Goal: Task Accomplishment & Management: Manage account settings

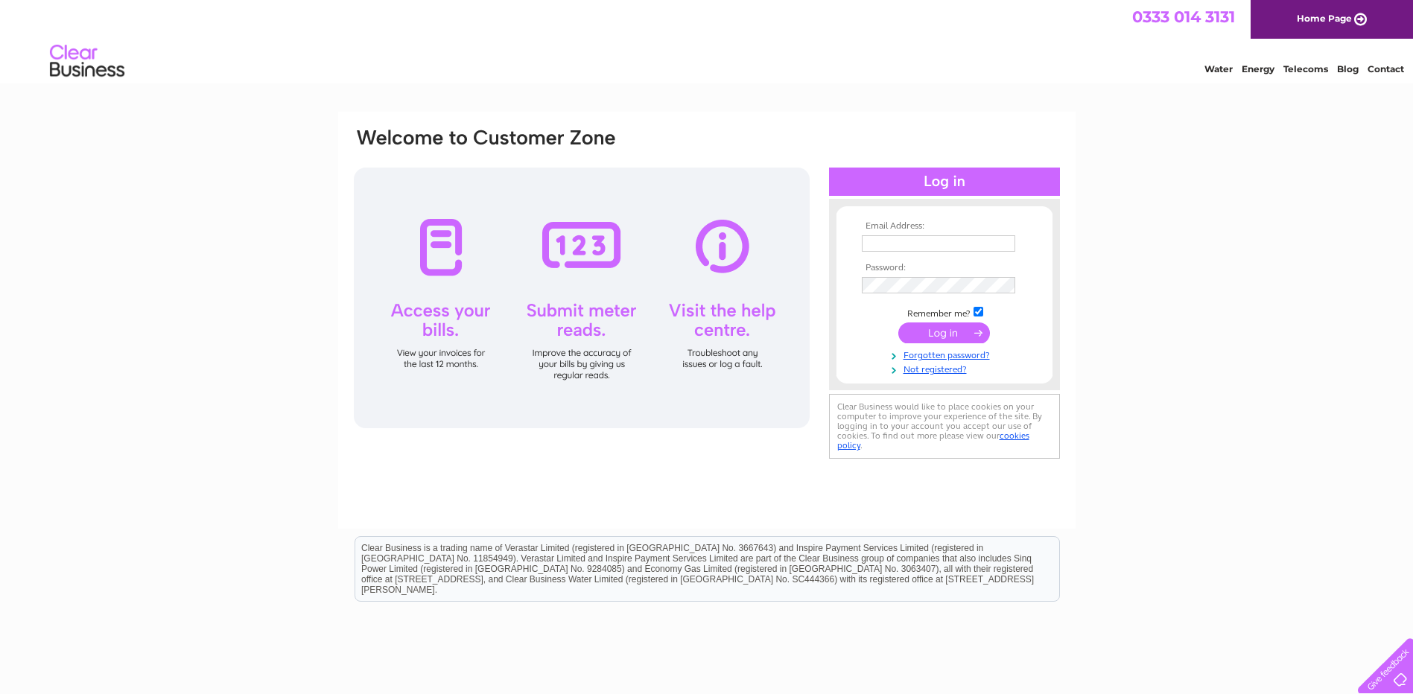
type input "sales@dressingroomsofcheshire.co.uk"
click at [943, 329] on input "submit" at bounding box center [945, 333] width 92 height 21
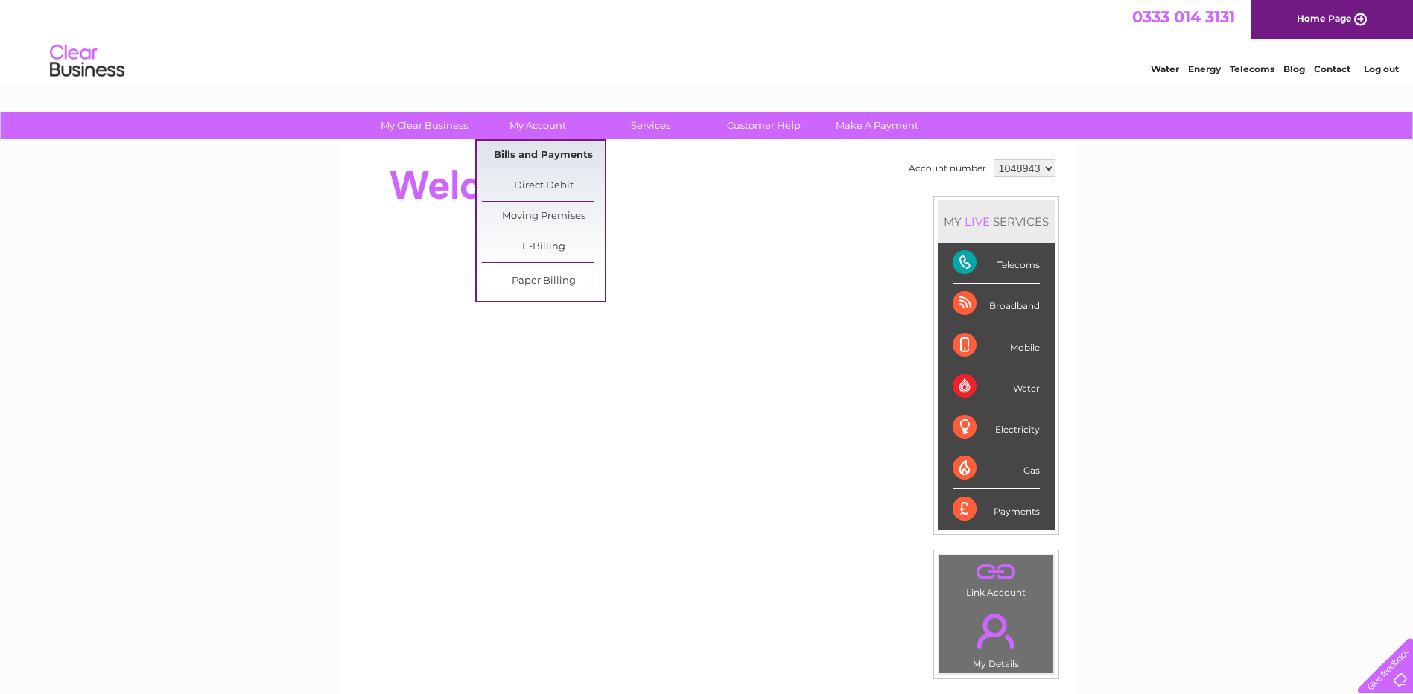
click at [526, 151] on link "Bills and Payments" at bounding box center [543, 156] width 123 height 30
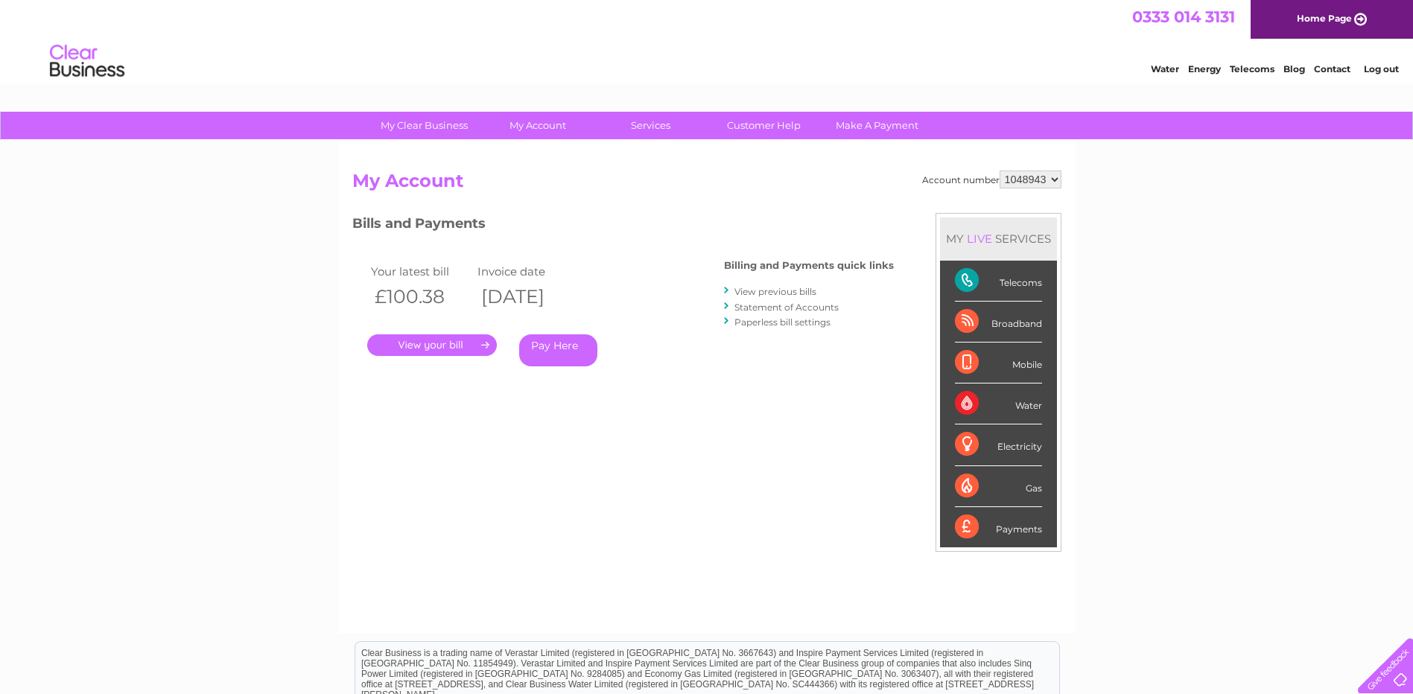
click at [417, 343] on link "." at bounding box center [432, 346] width 130 height 22
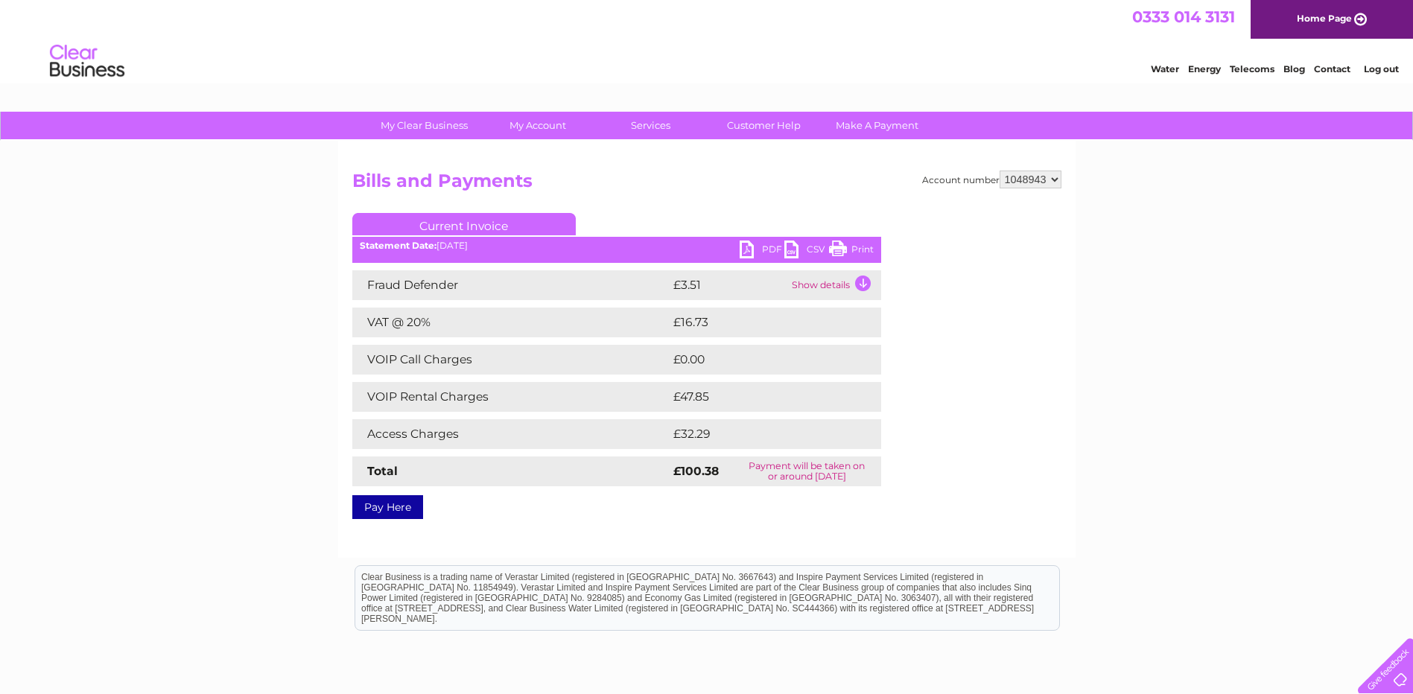
click at [834, 244] on link "Print" at bounding box center [851, 252] width 45 height 22
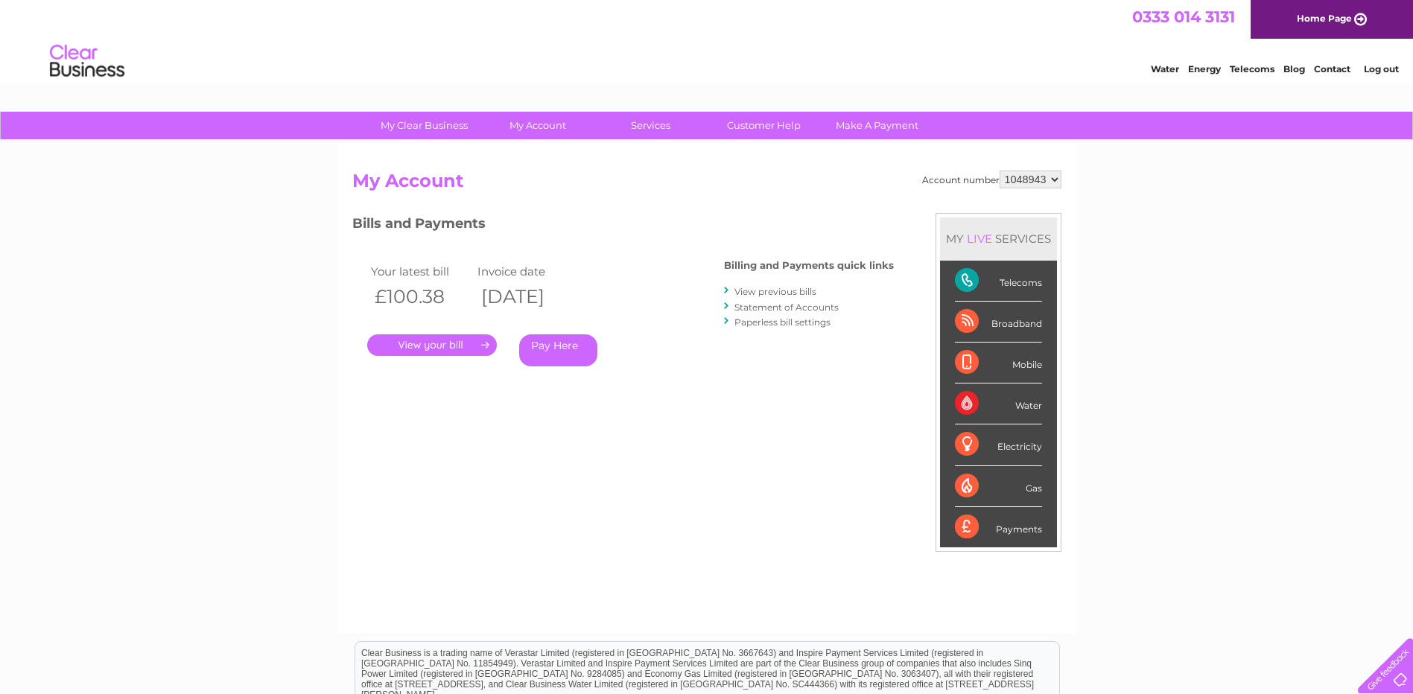
click at [740, 291] on link "View previous bills" at bounding box center [776, 291] width 82 height 11
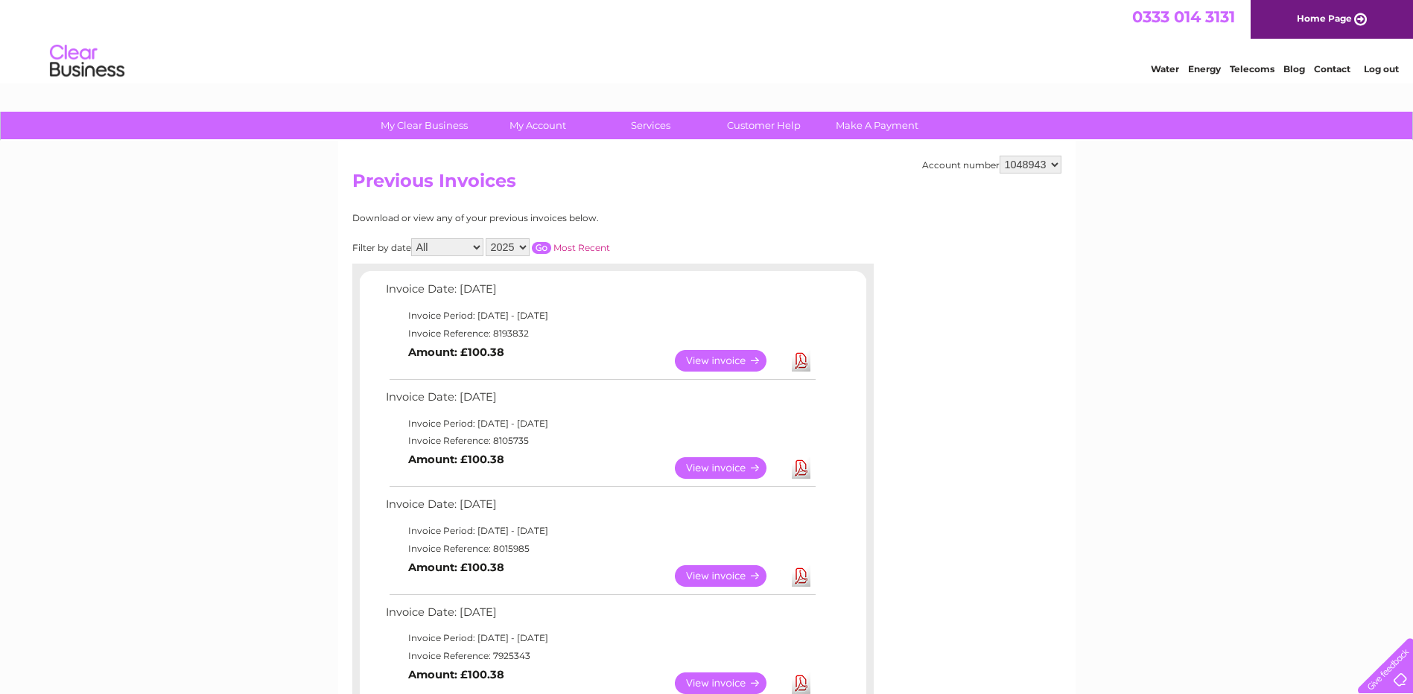
click at [729, 465] on link "View" at bounding box center [730, 468] width 110 height 22
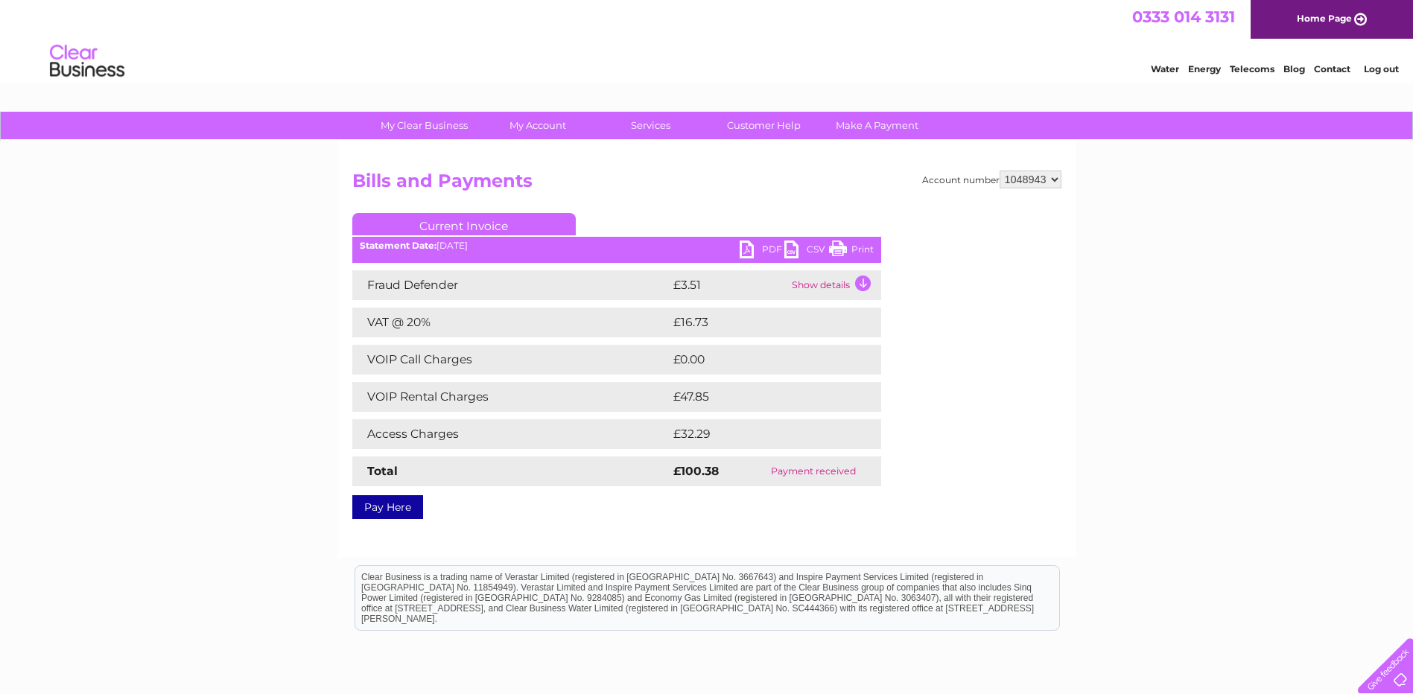
click at [837, 246] on link "Print" at bounding box center [851, 252] width 45 height 22
click at [1260, 66] on link "Telecoms" at bounding box center [1252, 68] width 45 height 11
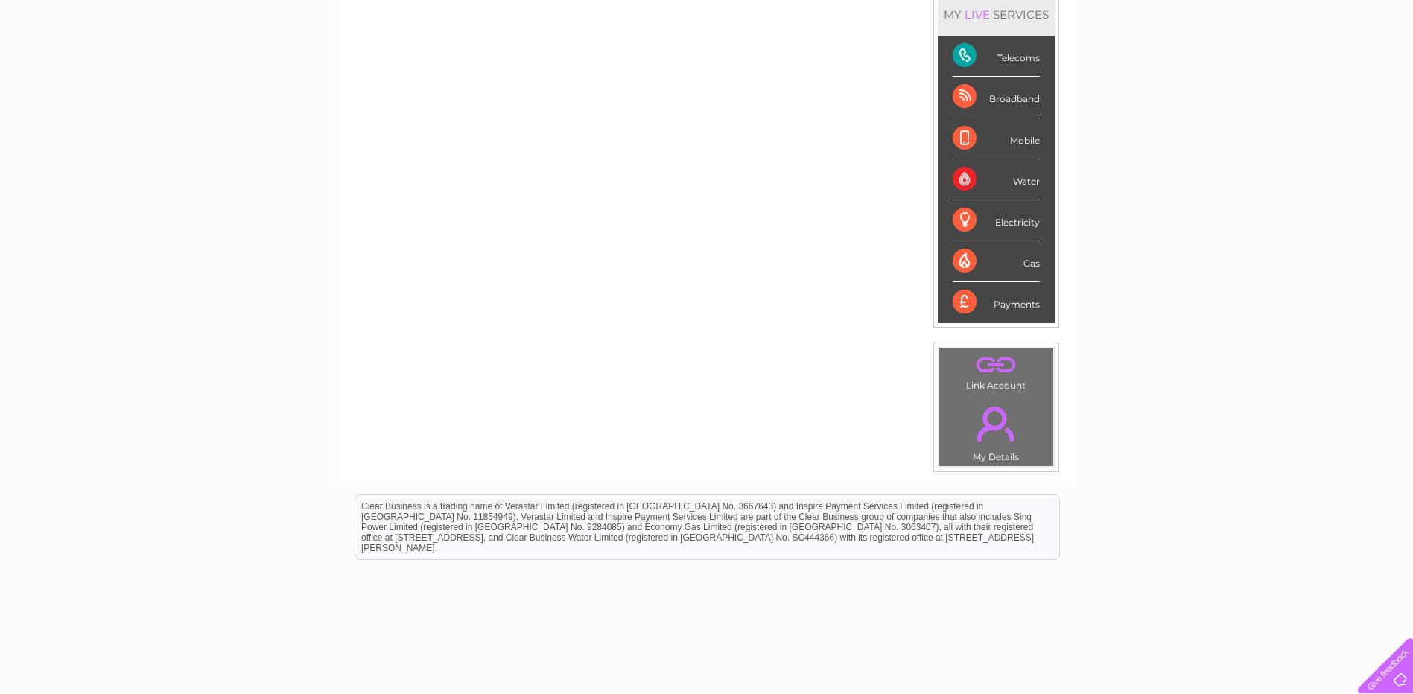
scroll to position [266, 0]
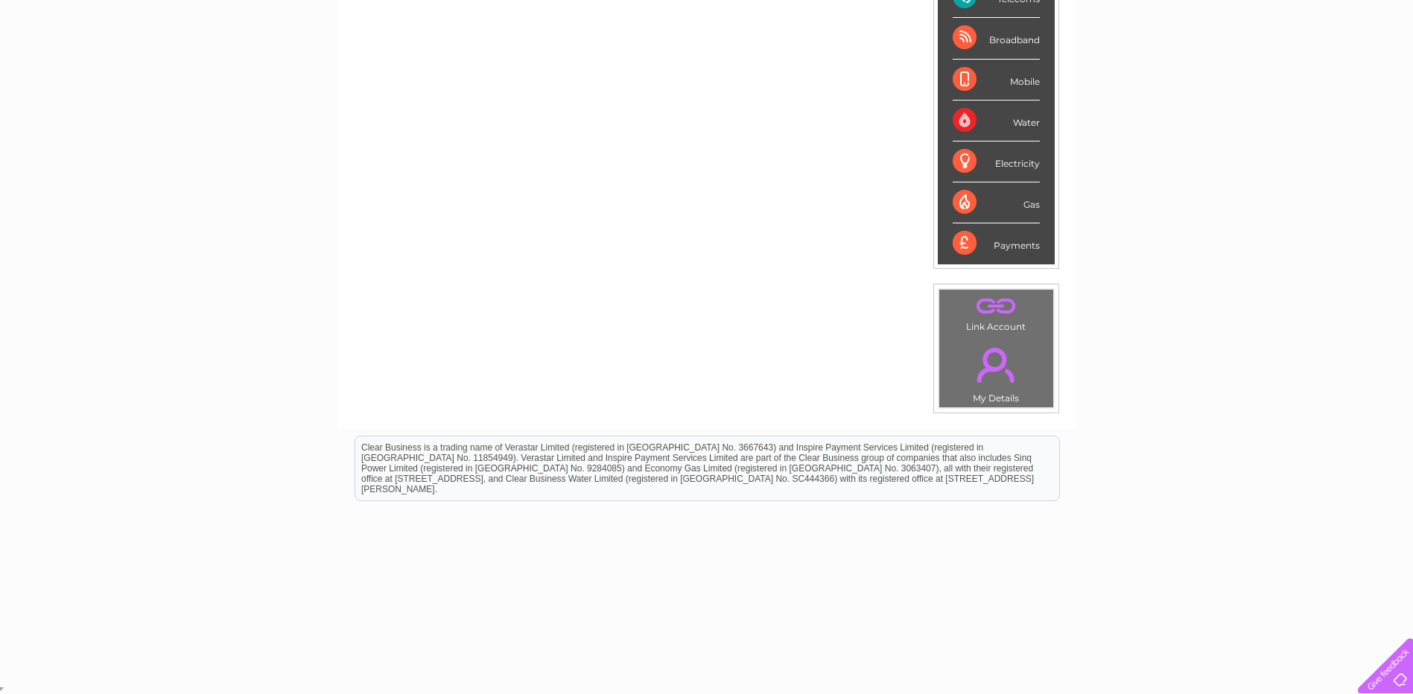
click at [994, 302] on link "." at bounding box center [996, 307] width 107 height 26
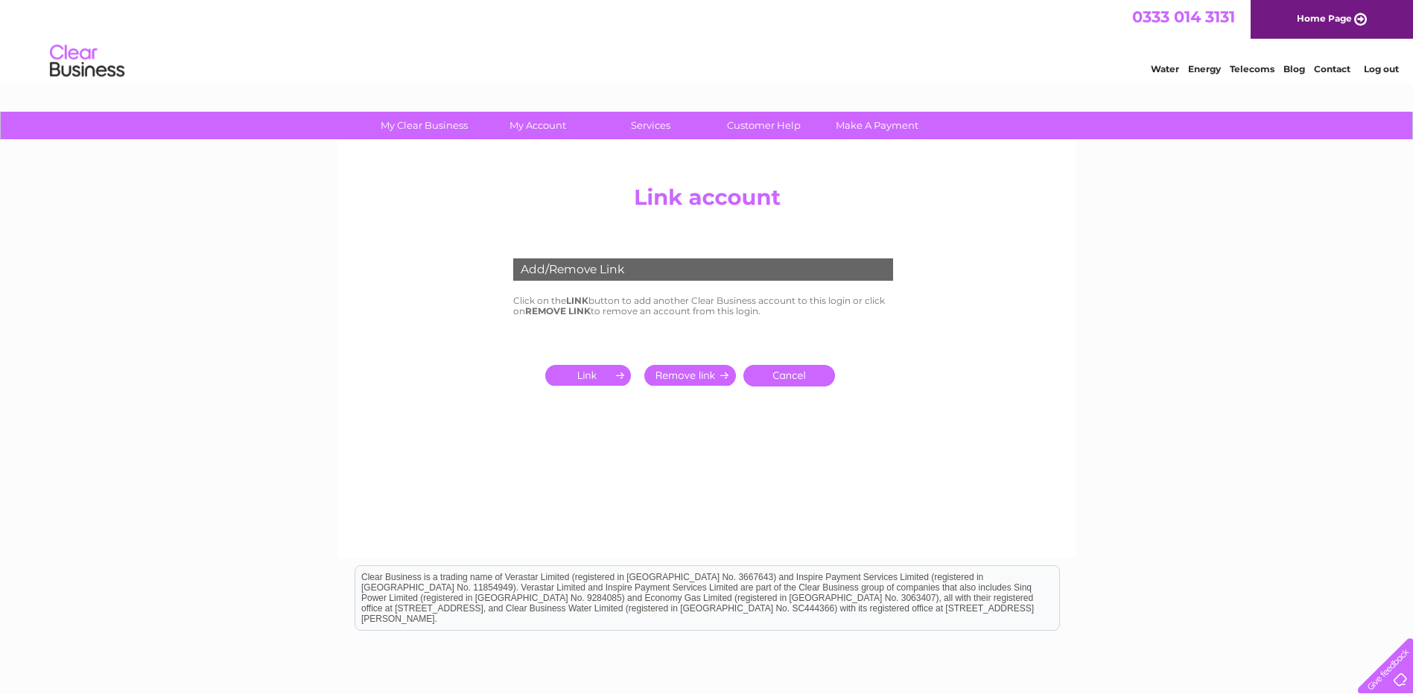
click at [582, 375] on input "submit" at bounding box center [591, 375] width 92 height 21
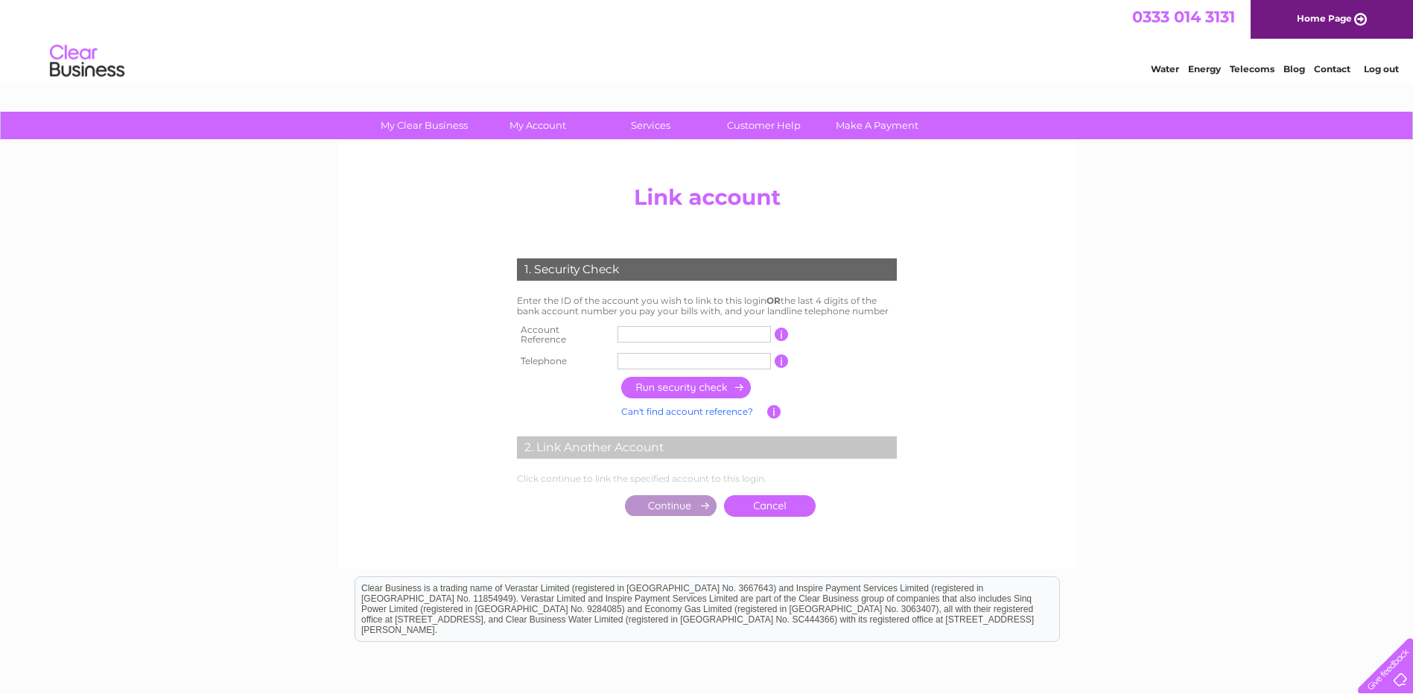
click at [645, 331] on input "text" at bounding box center [694, 334] width 153 height 16
type input "30308093"
click at [641, 355] on input "text" at bounding box center [694, 361] width 153 height 16
type input "07912887778"
click at [678, 380] on input "button" at bounding box center [686, 388] width 131 height 22
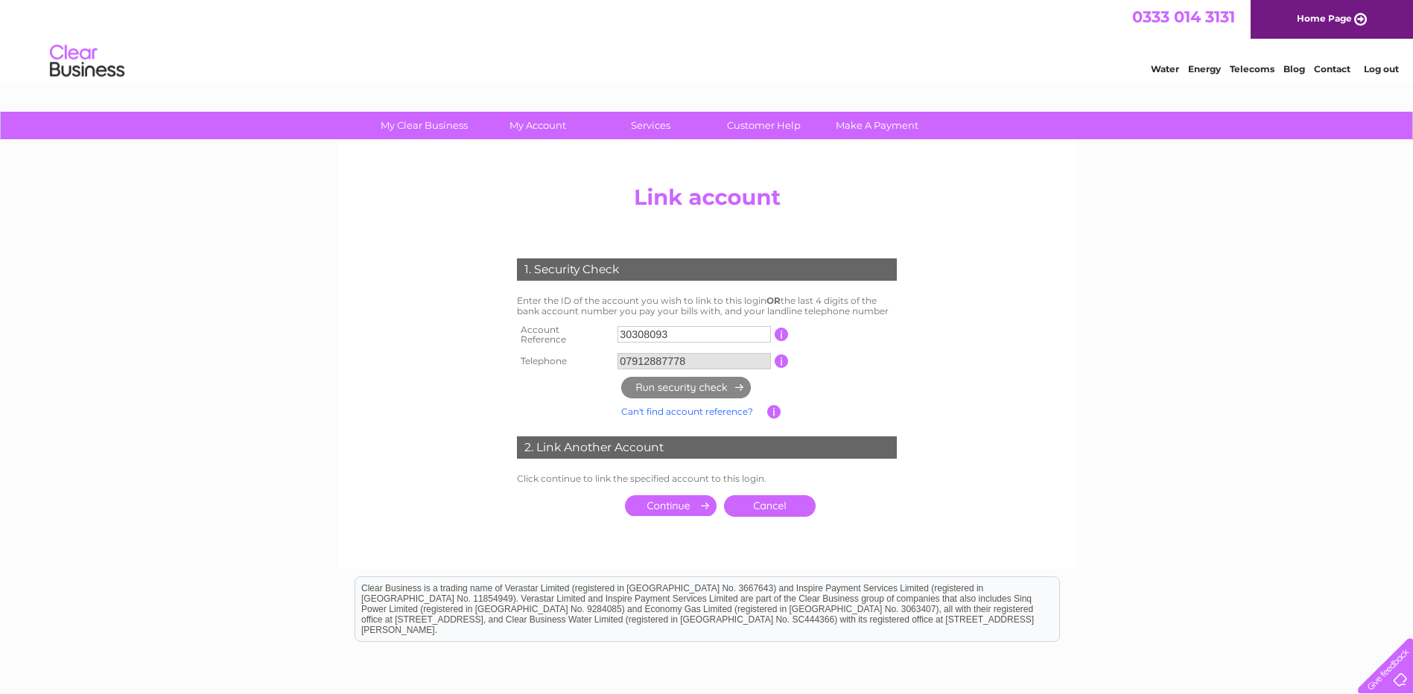
click at [663, 500] on input "submit" at bounding box center [671, 505] width 92 height 21
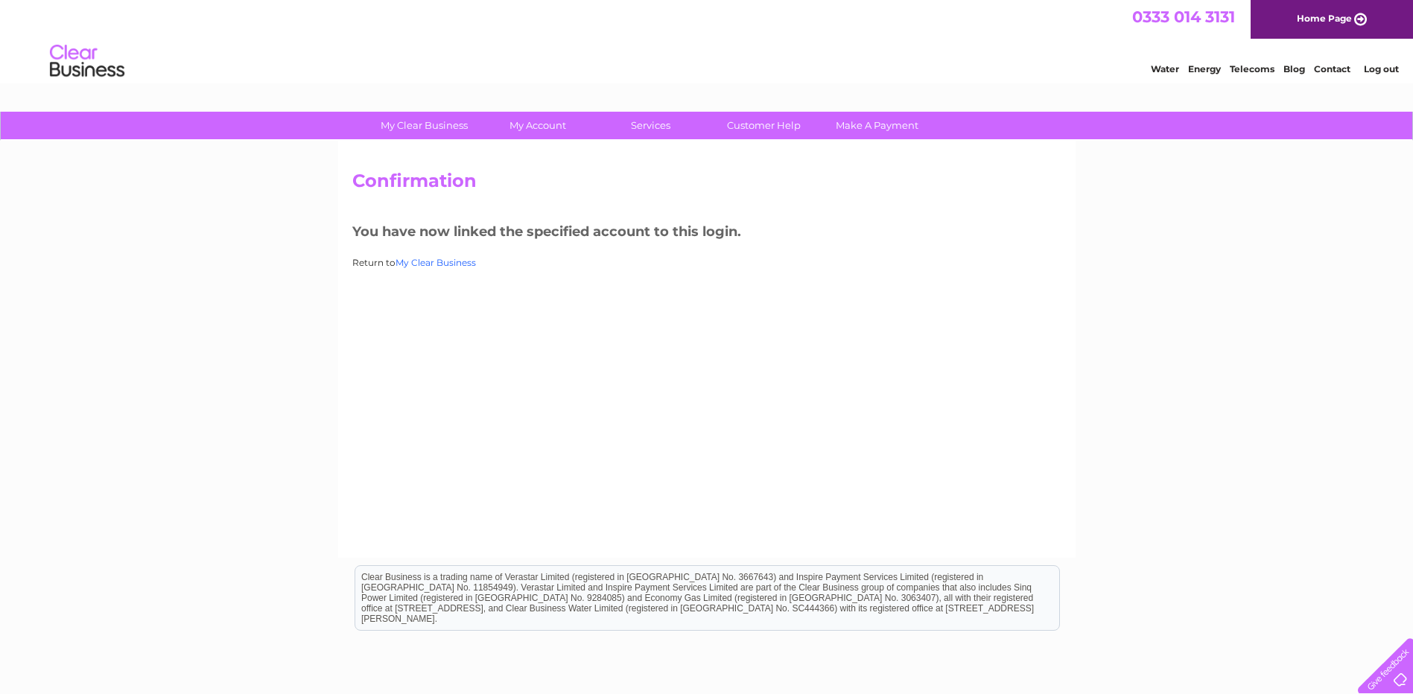
click at [422, 259] on link "My Clear Business" at bounding box center [436, 262] width 80 height 11
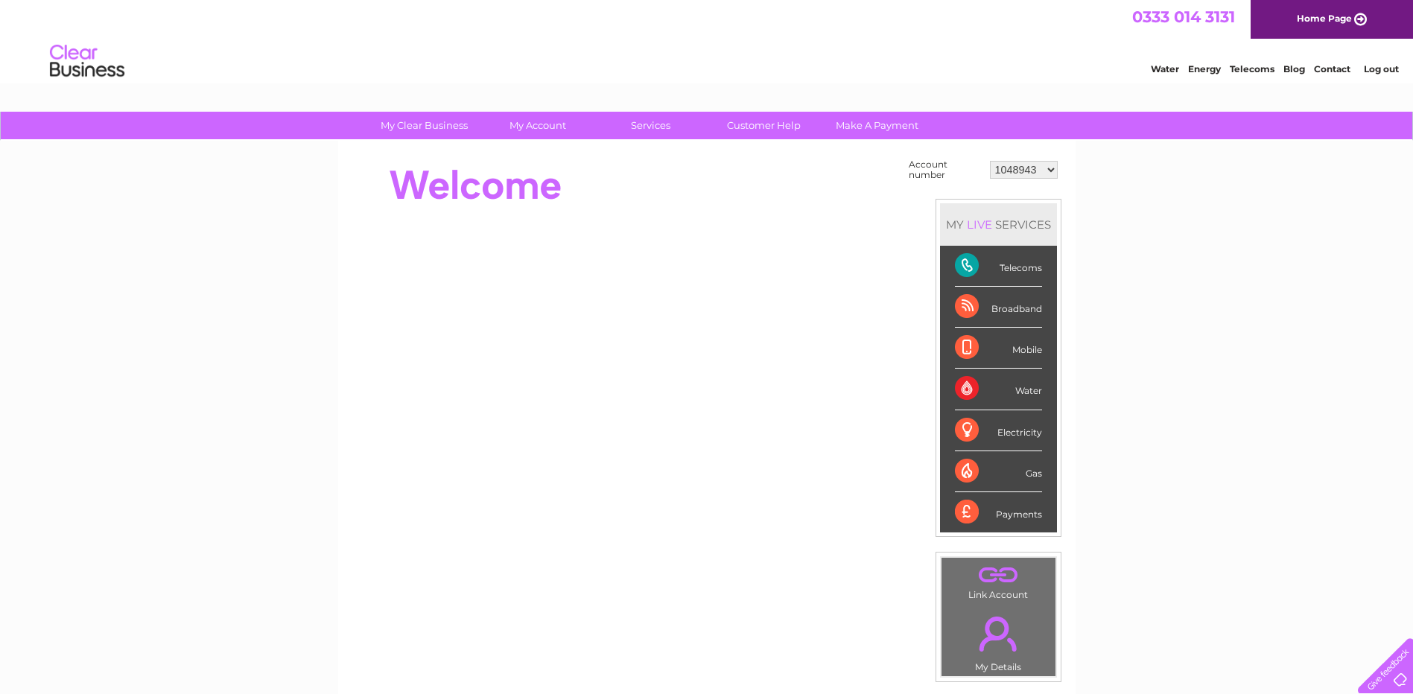
click at [995, 574] on link "." at bounding box center [998, 575] width 107 height 26
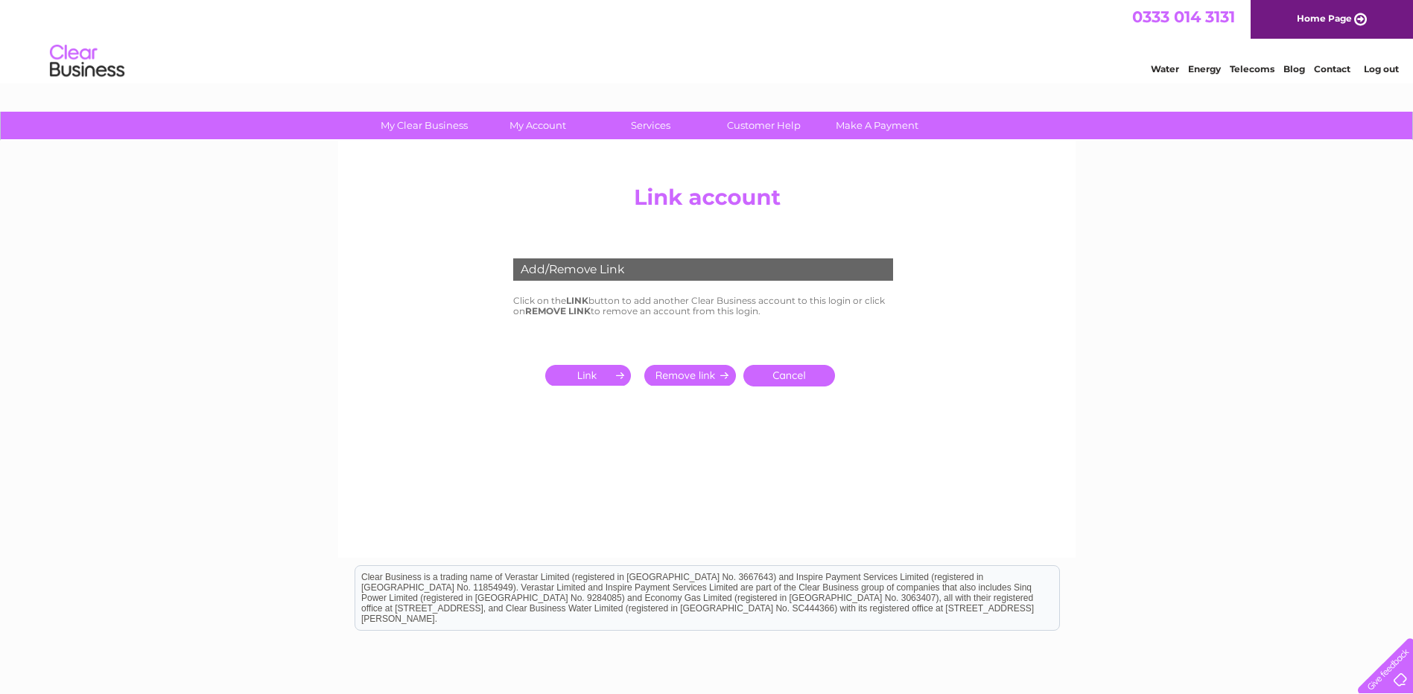
click at [586, 373] on input "submit" at bounding box center [591, 375] width 92 height 21
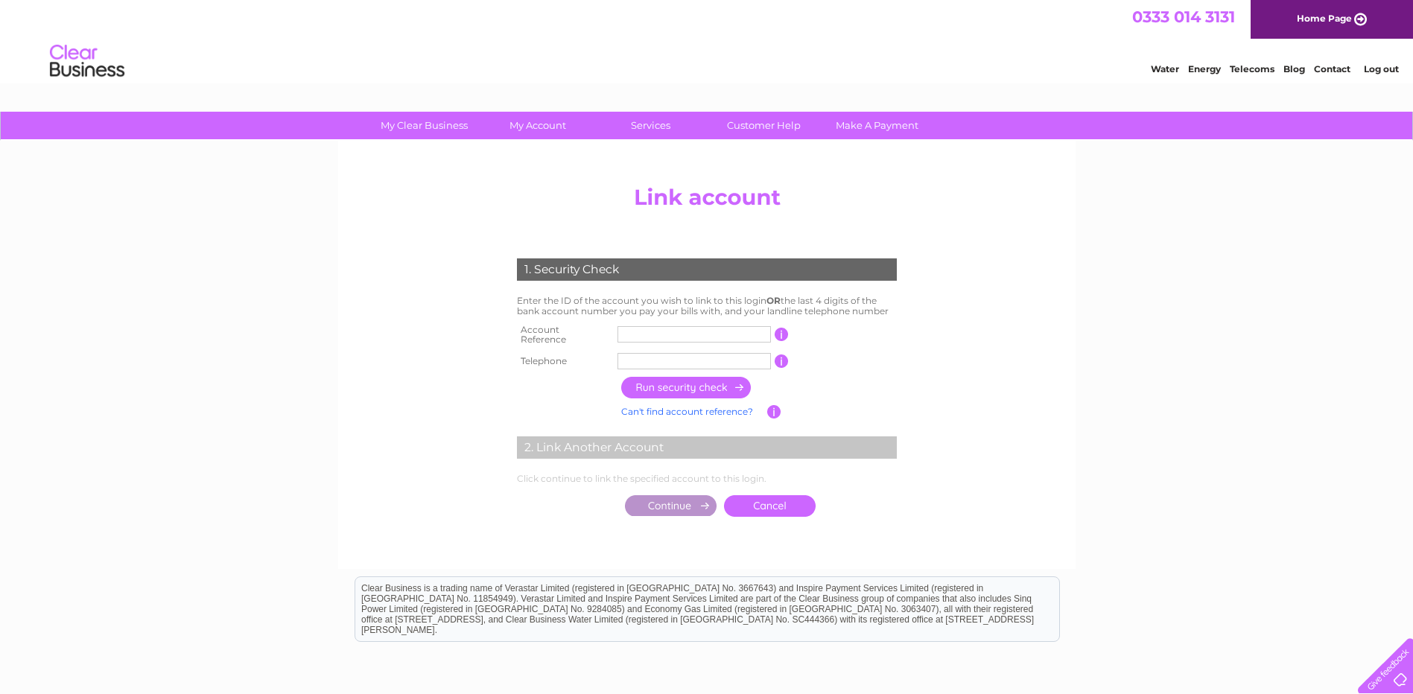
click at [635, 331] on input "text" at bounding box center [694, 334] width 153 height 16
type input "30308093"
type input "07912887778"
click at [683, 382] on input "button" at bounding box center [686, 388] width 131 height 22
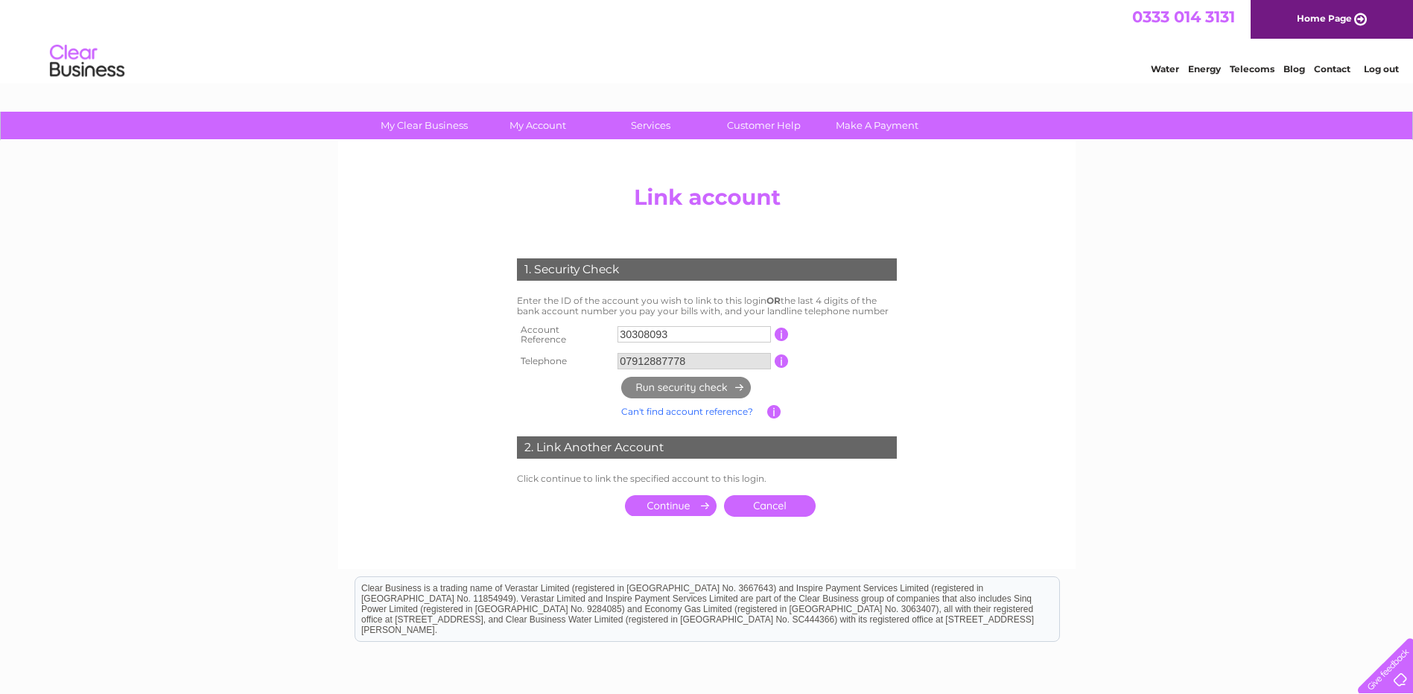
click at [670, 498] on input "submit" at bounding box center [671, 505] width 92 height 21
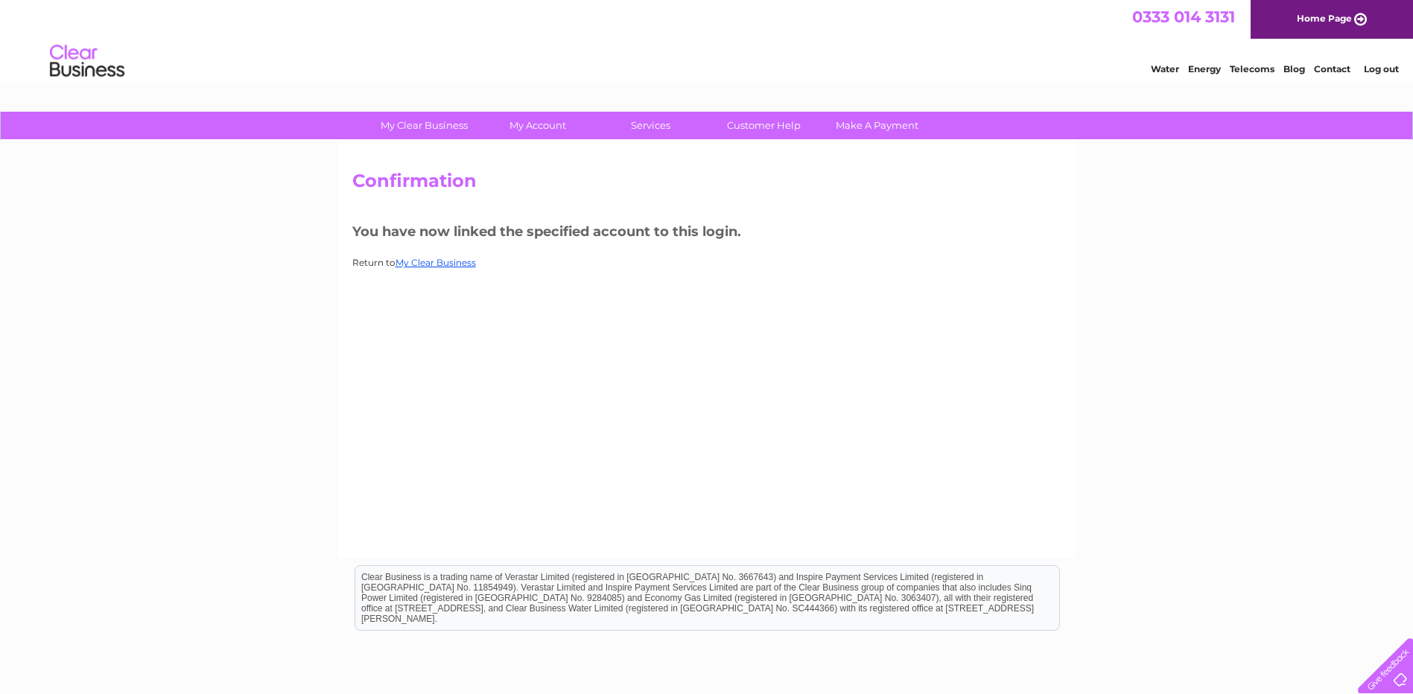
click at [1375, 66] on link "Log out" at bounding box center [1381, 68] width 35 height 11
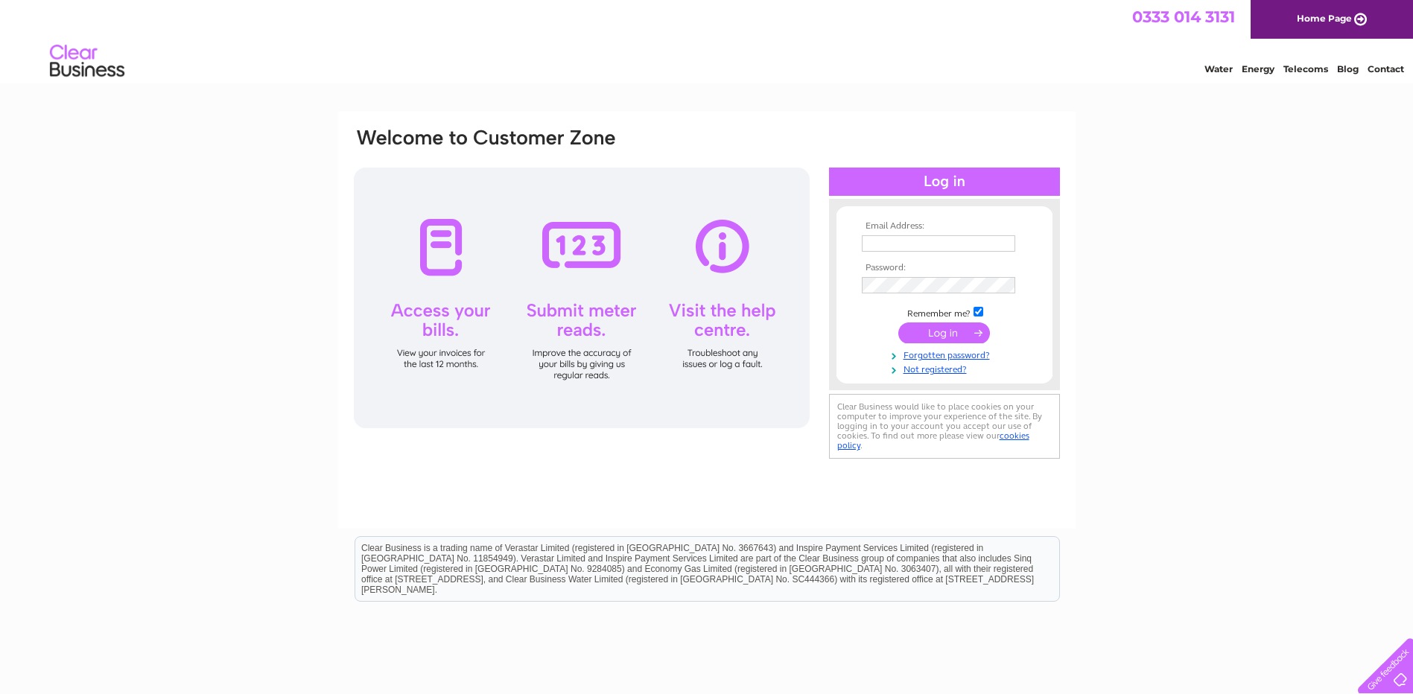
type input "[EMAIL_ADDRESS][DOMAIN_NAME]"
click at [939, 333] on input "submit" at bounding box center [945, 333] width 92 height 21
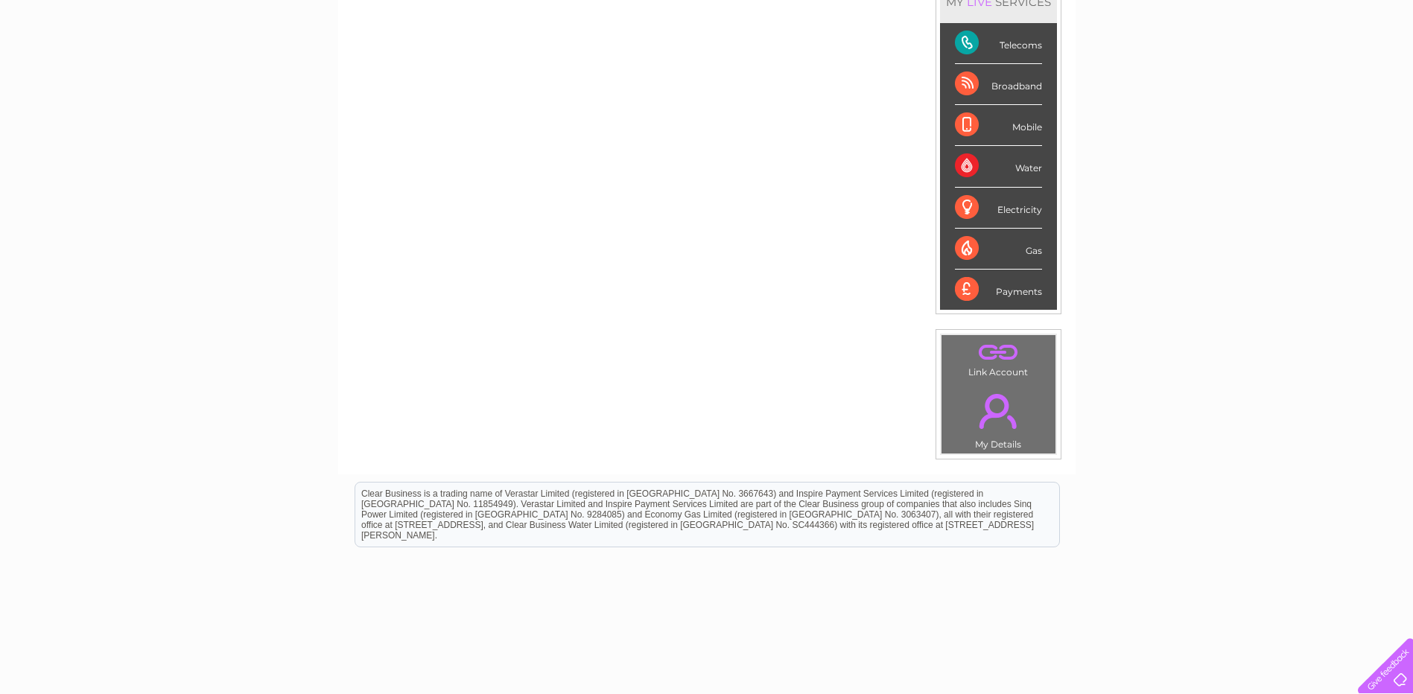
scroll to position [224, 0]
click at [998, 350] on link "." at bounding box center [998, 351] width 107 height 26
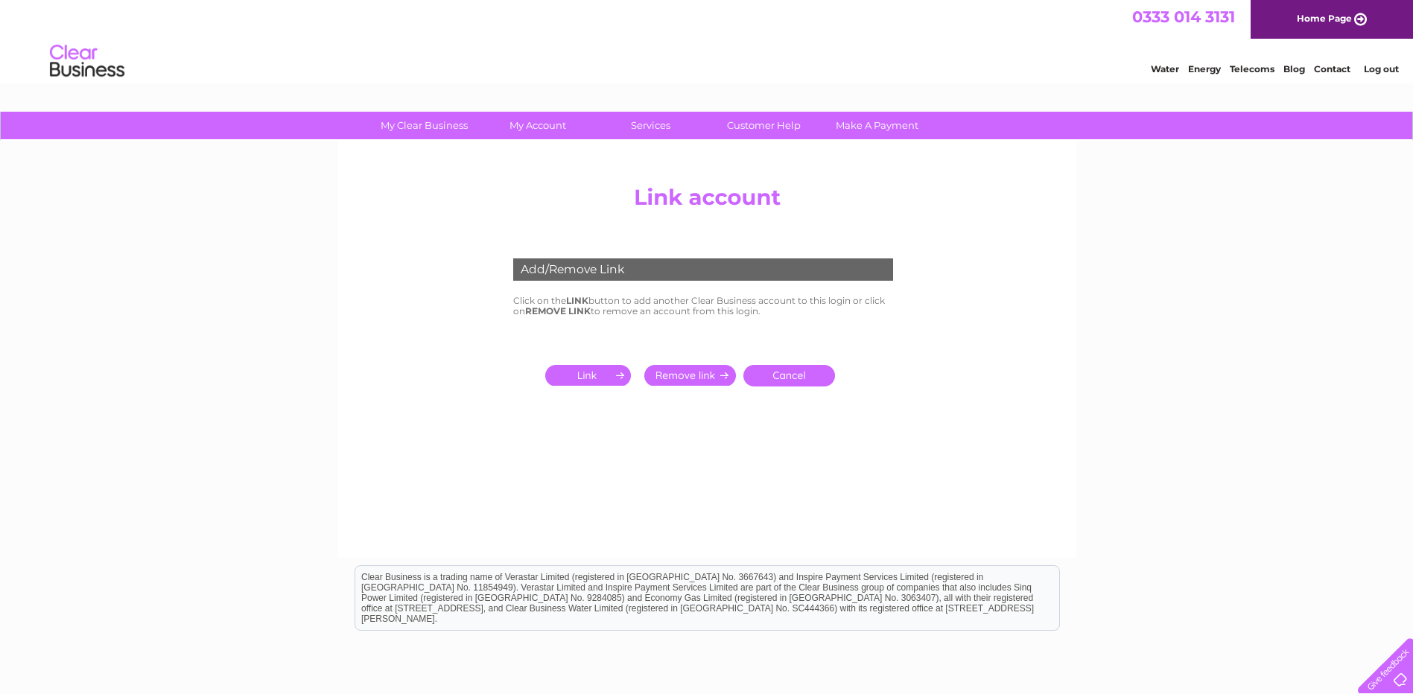
click at [698, 375] on input "submit" at bounding box center [690, 375] width 92 height 21
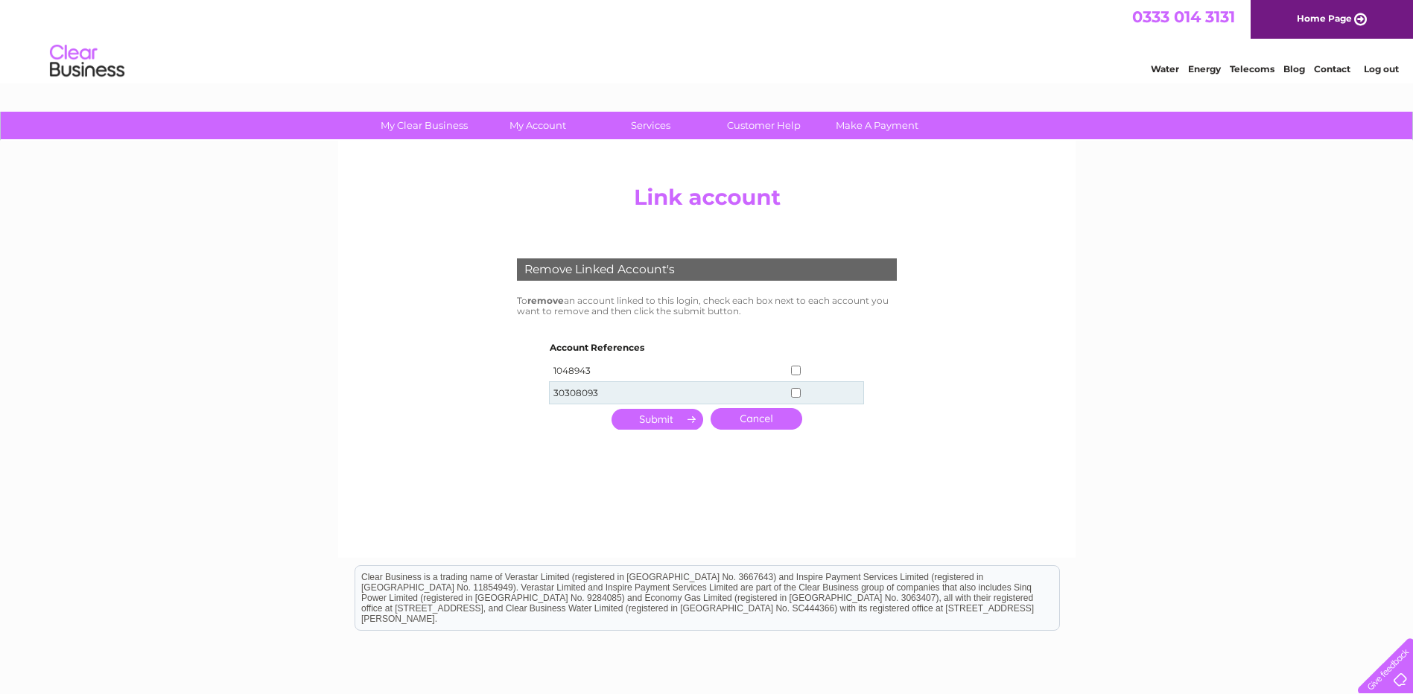
click at [744, 419] on link "Cancel" at bounding box center [757, 419] width 92 height 22
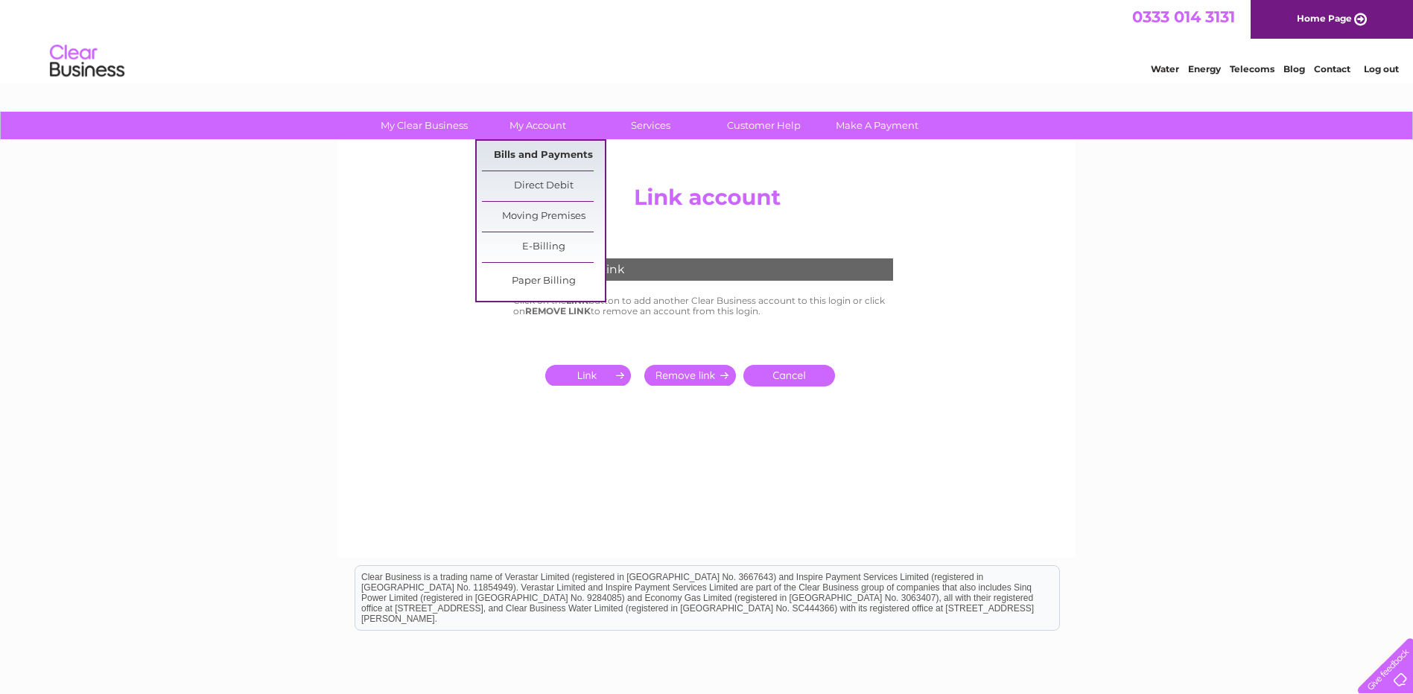
click at [539, 152] on link "Bills and Payments" at bounding box center [543, 156] width 123 height 30
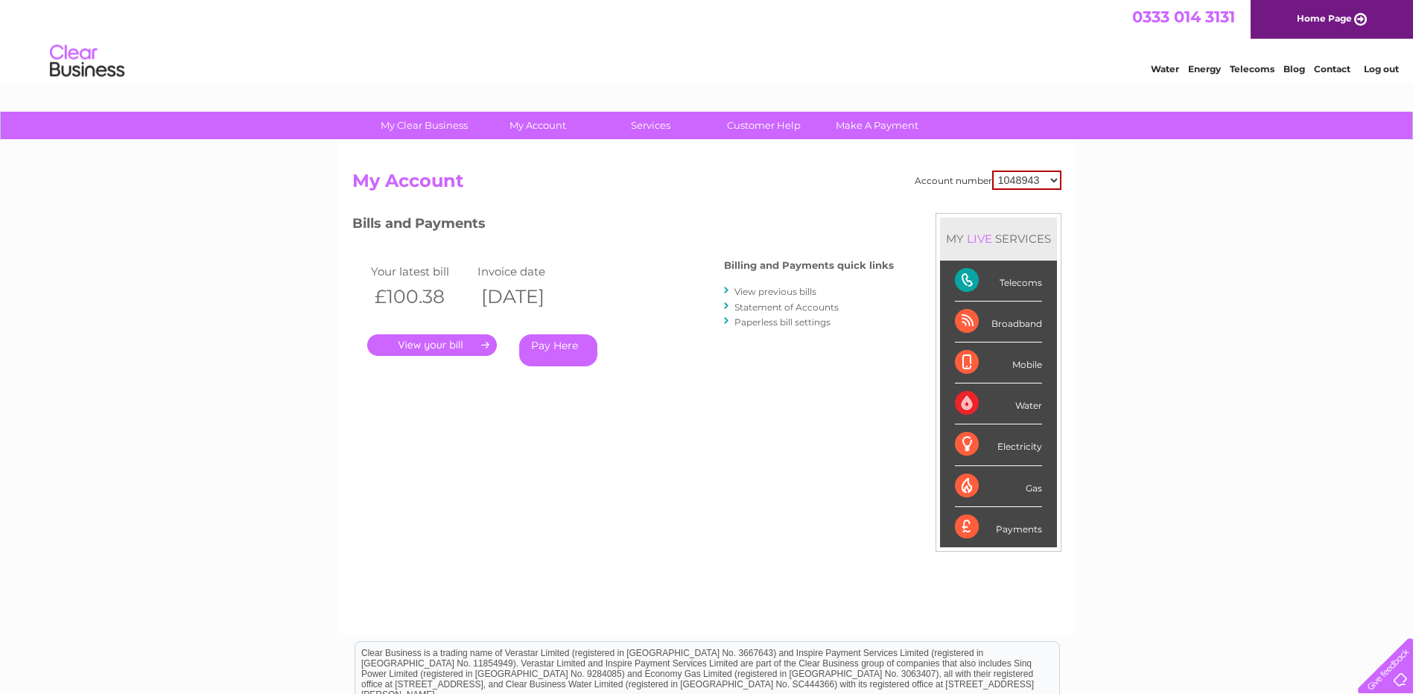
click at [459, 343] on link "." at bounding box center [432, 346] width 130 height 22
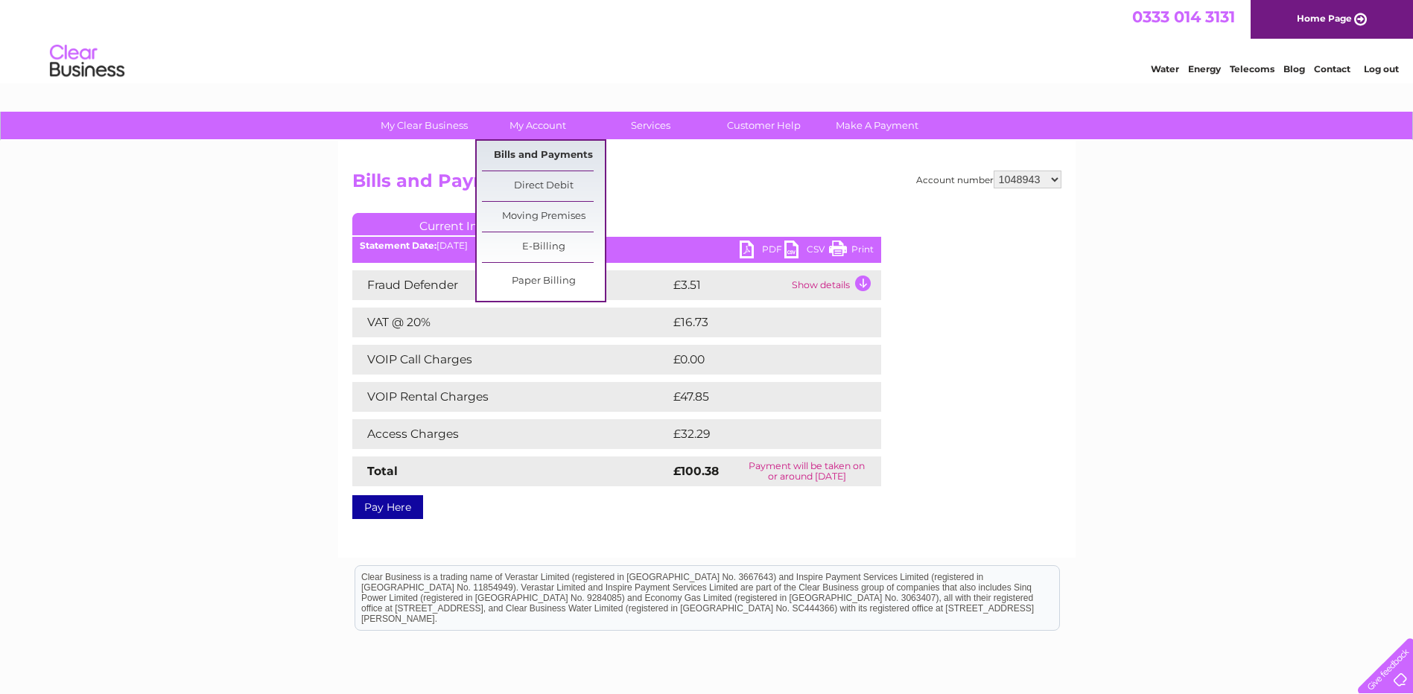
click at [552, 152] on link "Bills and Payments" at bounding box center [543, 156] width 123 height 30
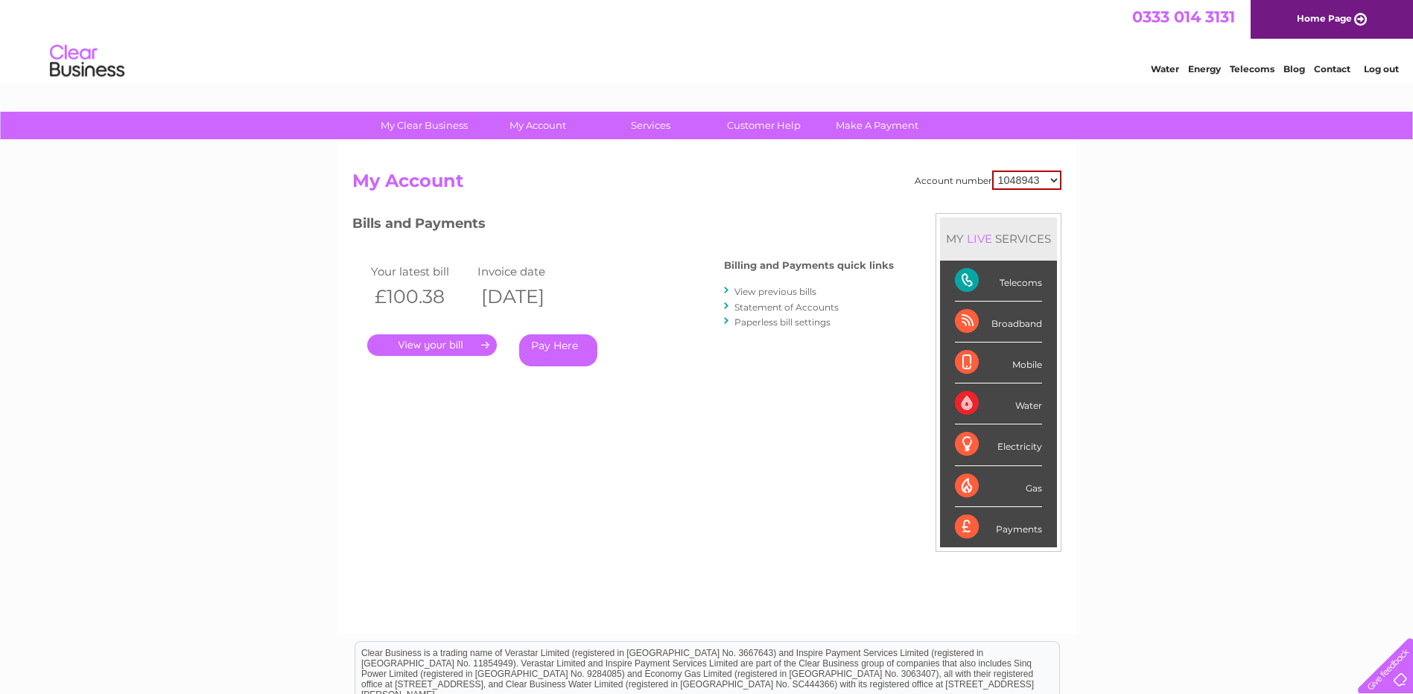
click at [755, 305] on link "Statement of Accounts" at bounding box center [787, 307] width 104 height 11
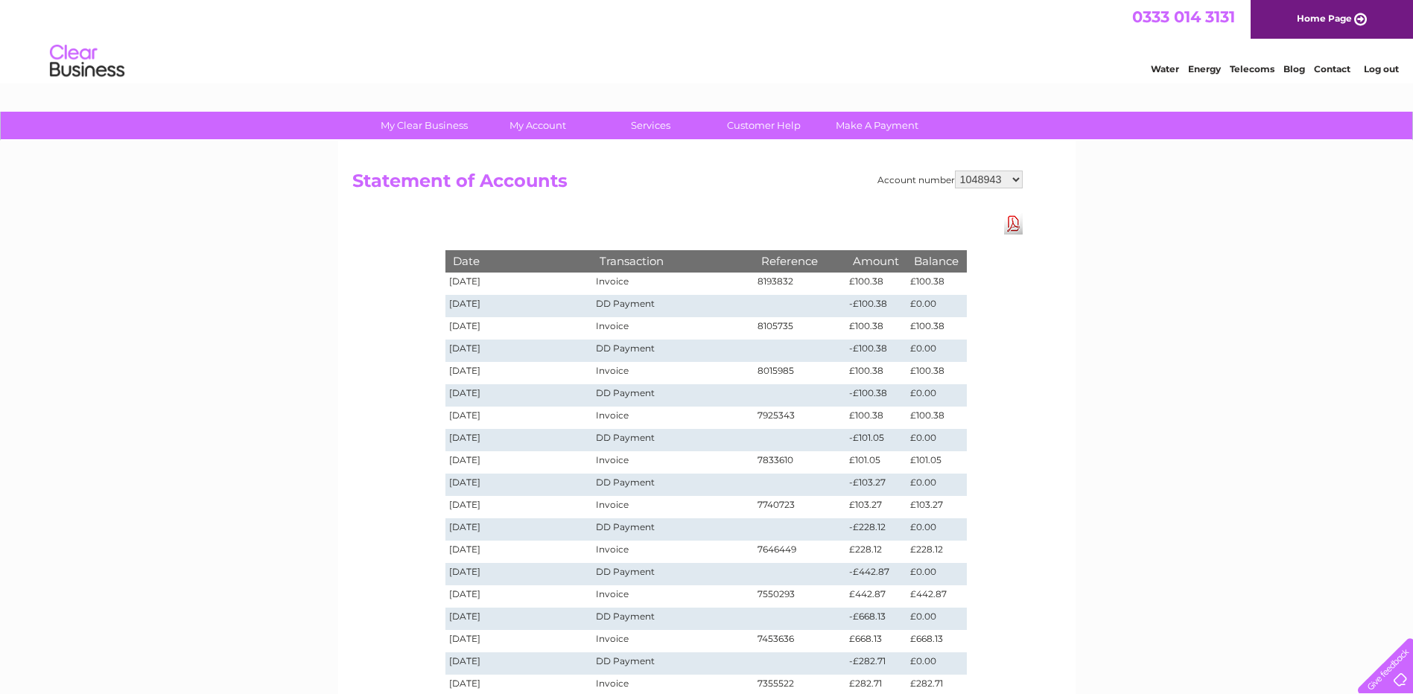
click at [1015, 177] on select "1048943 30308093" at bounding box center [989, 180] width 68 height 18
select select "30308093"
click at [955, 171] on select "1048943 30308093" at bounding box center [989, 180] width 68 height 18
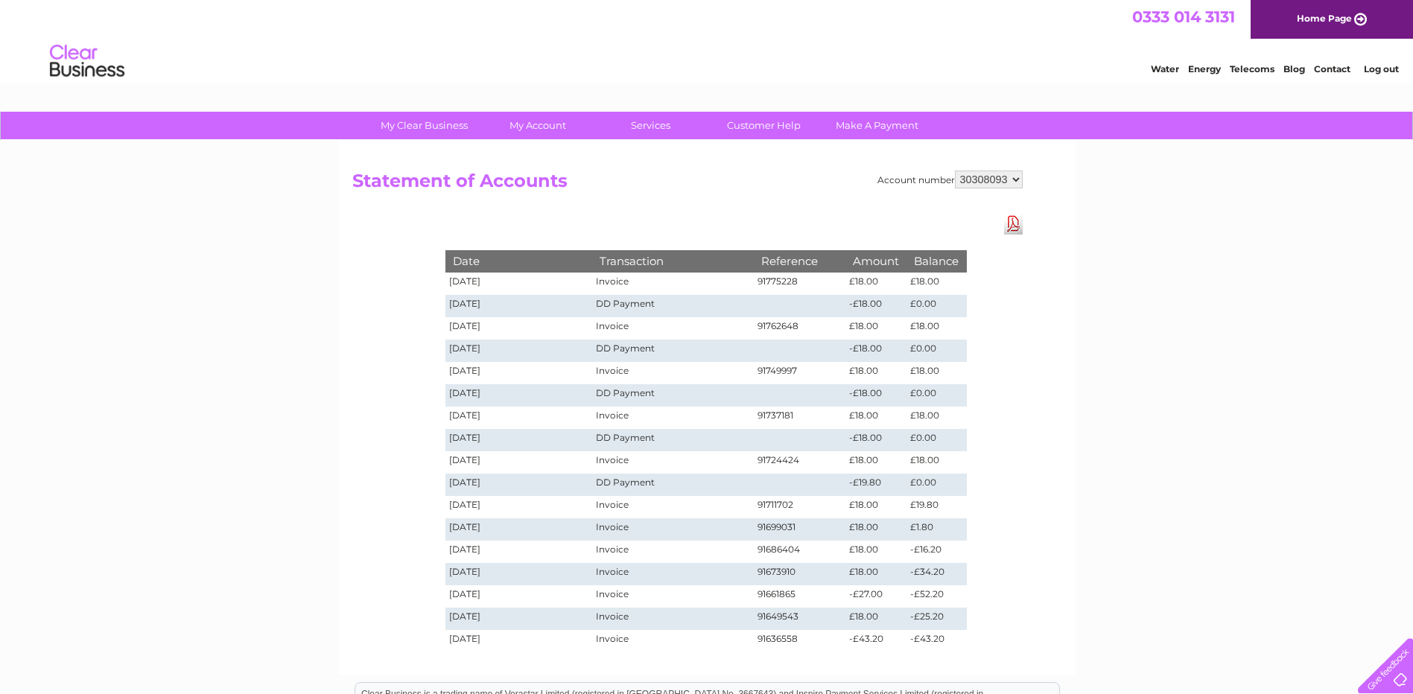
click at [1010, 226] on link "Download Pdf" at bounding box center [1013, 224] width 19 height 22
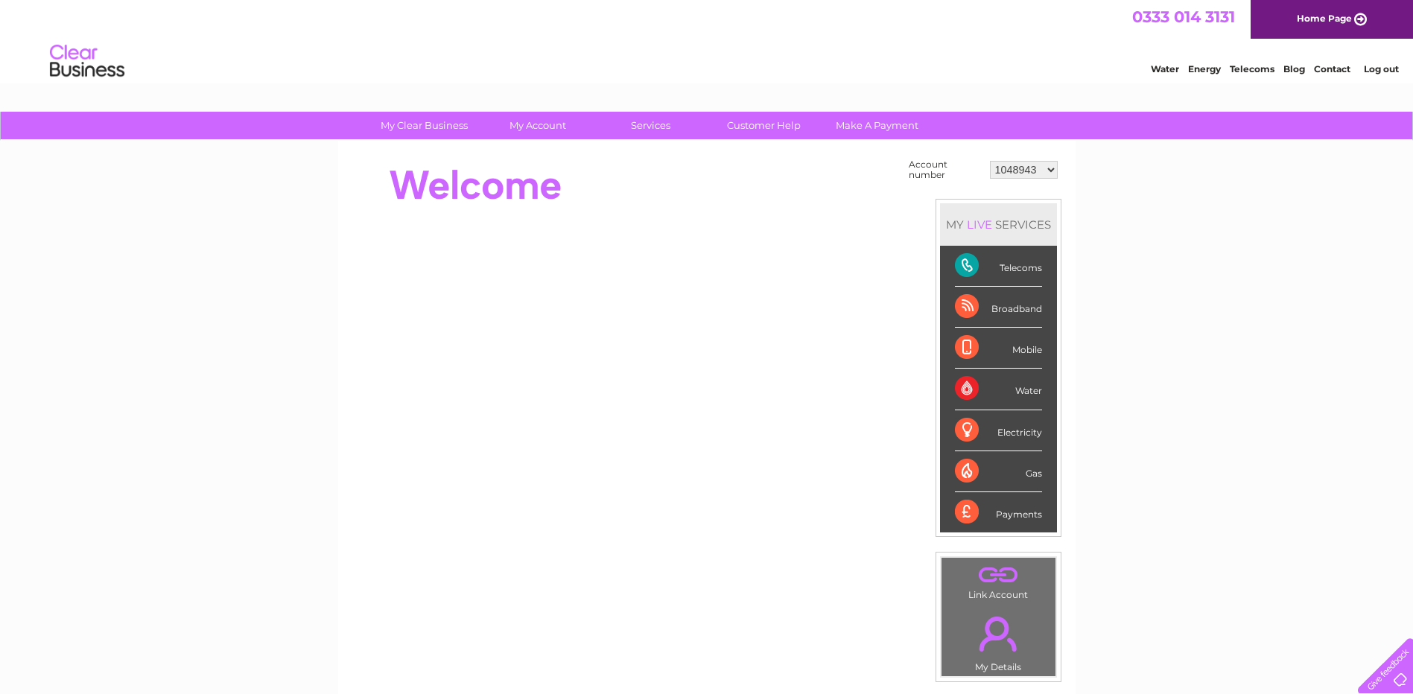
click at [1379, 66] on link "Log out" at bounding box center [1381, 68] width 35 height 11
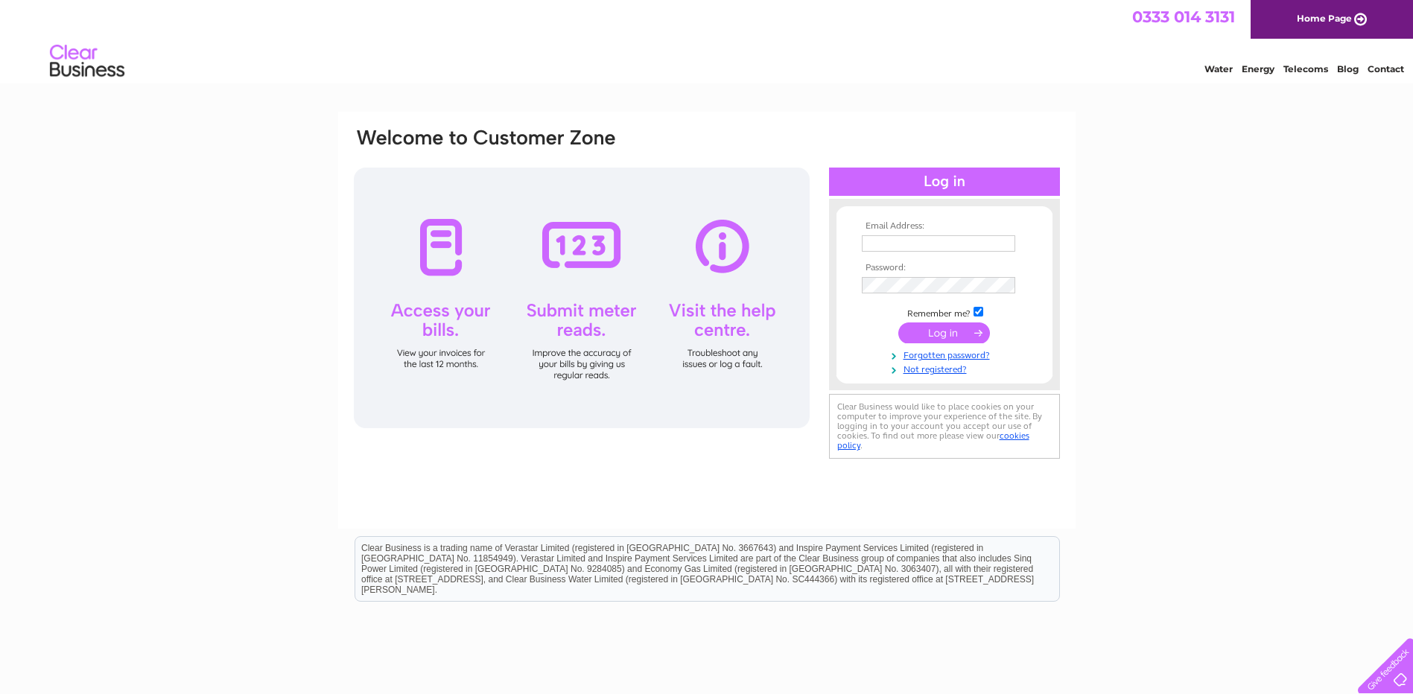
type input "[EMAIL_ADDRESS][DOMAIN_NAME]"
click at [929, 334] on input "submit" at bounding box center [945, 333] width 92 height 21
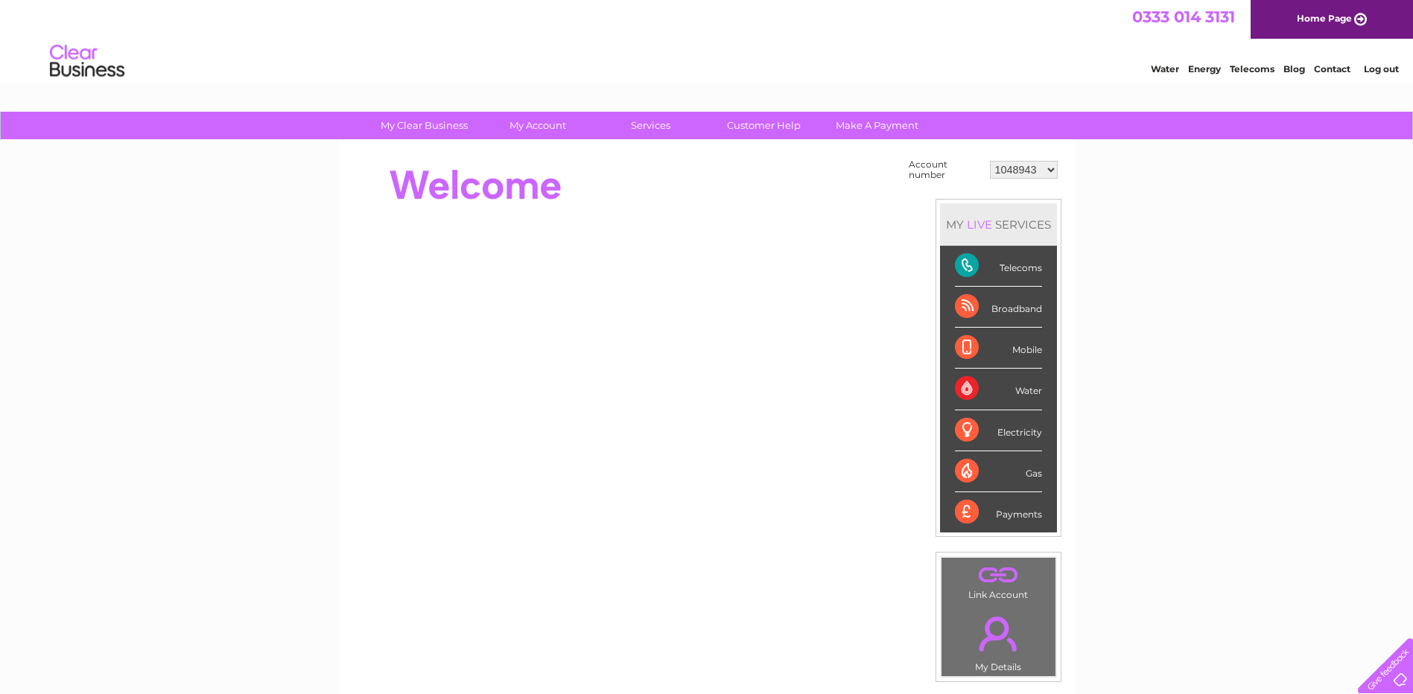
click at [1369, 66] on link "Log out" at bounding box center [1381, 68] width 35 height 11
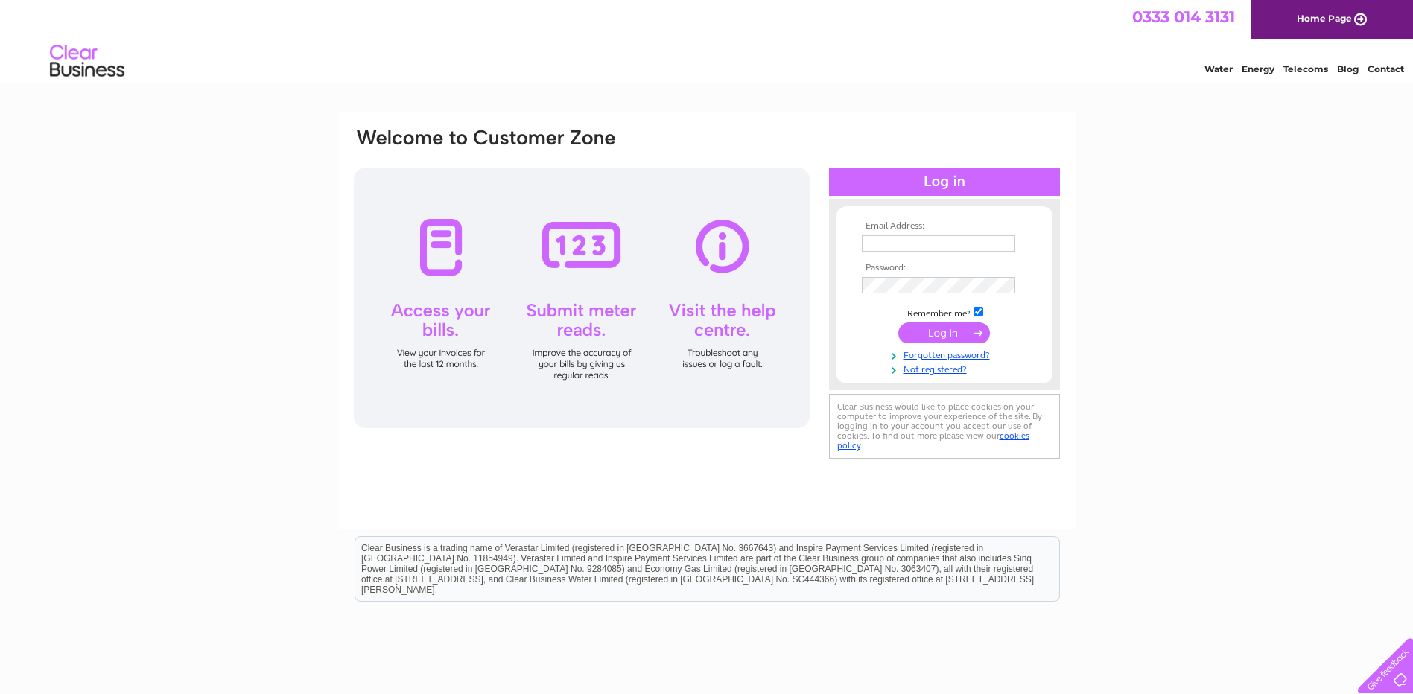
type input "sales@dressingroomsofcheshire.co.uk"
click at [934, 329] on input "submit" at bounding box center [945, 333] width 92 height 21
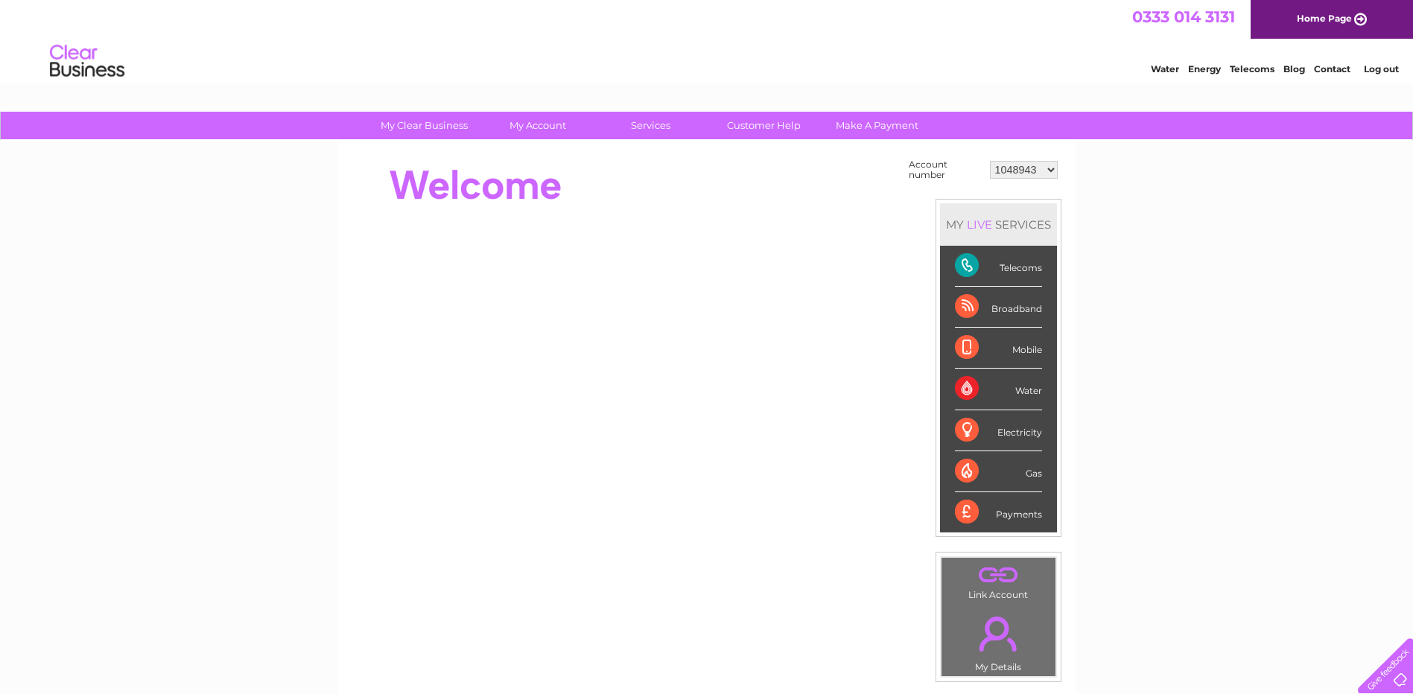
click at [964, 509] on div "Payments" at bounding box center [998, 512] width 87 height 40
click at [1018, 510] on div "Payments" at bounding box center [998, 512] width 87 height 40
drag, startPoint x: 1018, startPoint y: 510, endPoint x: 996, endPoint y: 576, distance: 69.3
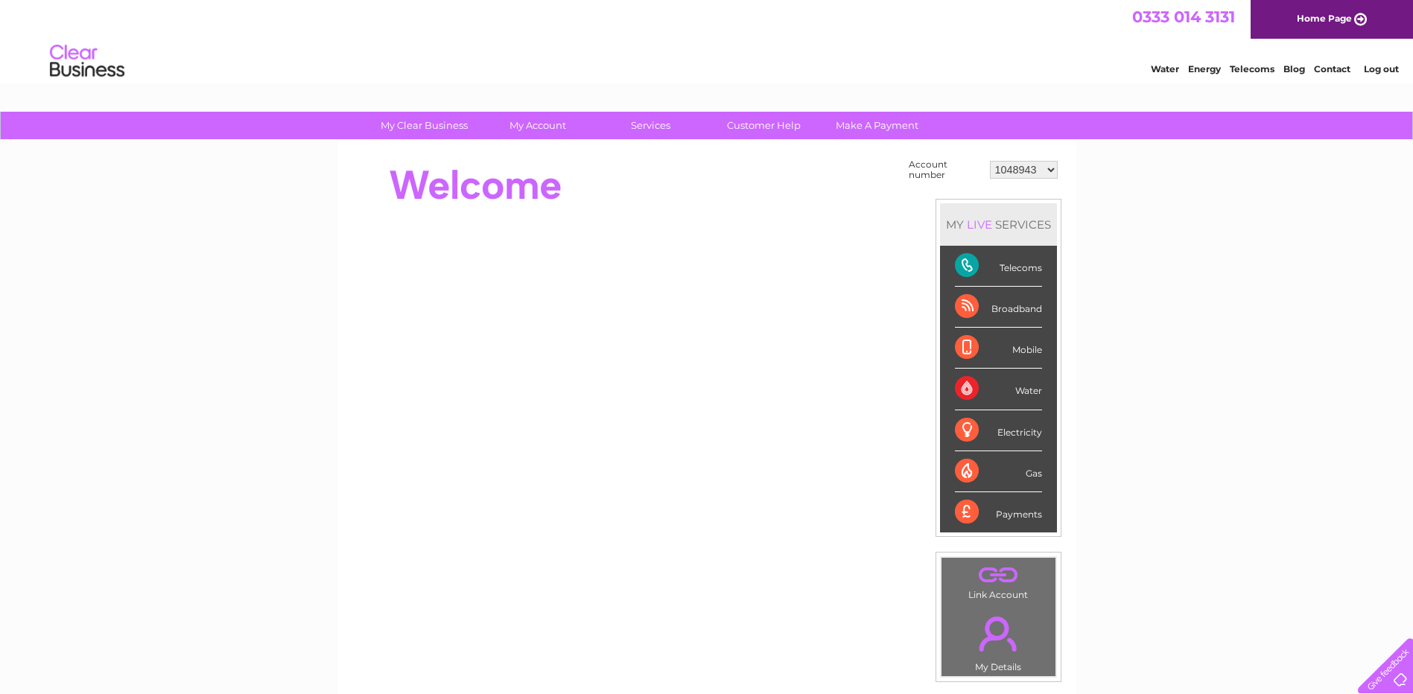
click at [996, 576] on link "." at bounding box center [998, 575] width 107 height 26
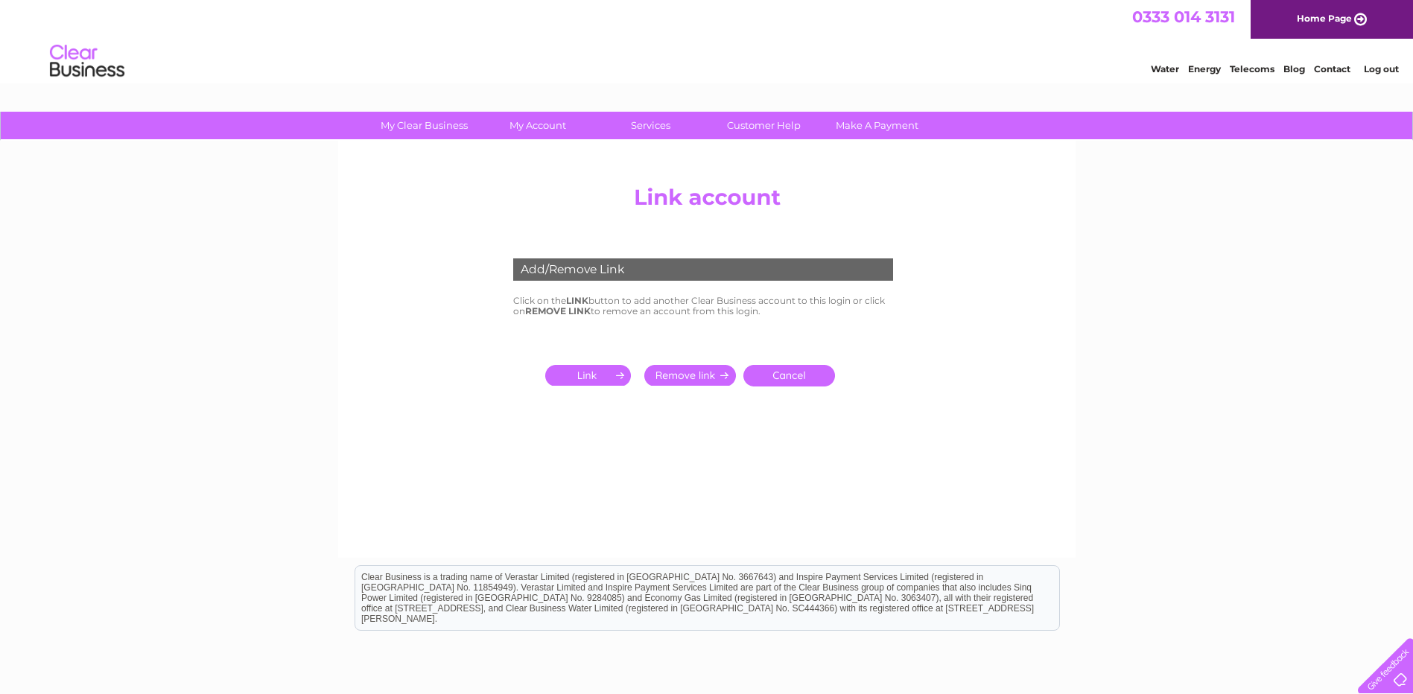
click at [592, 375] on input "submit" at bounding box center [591, 375] width 92 height 21
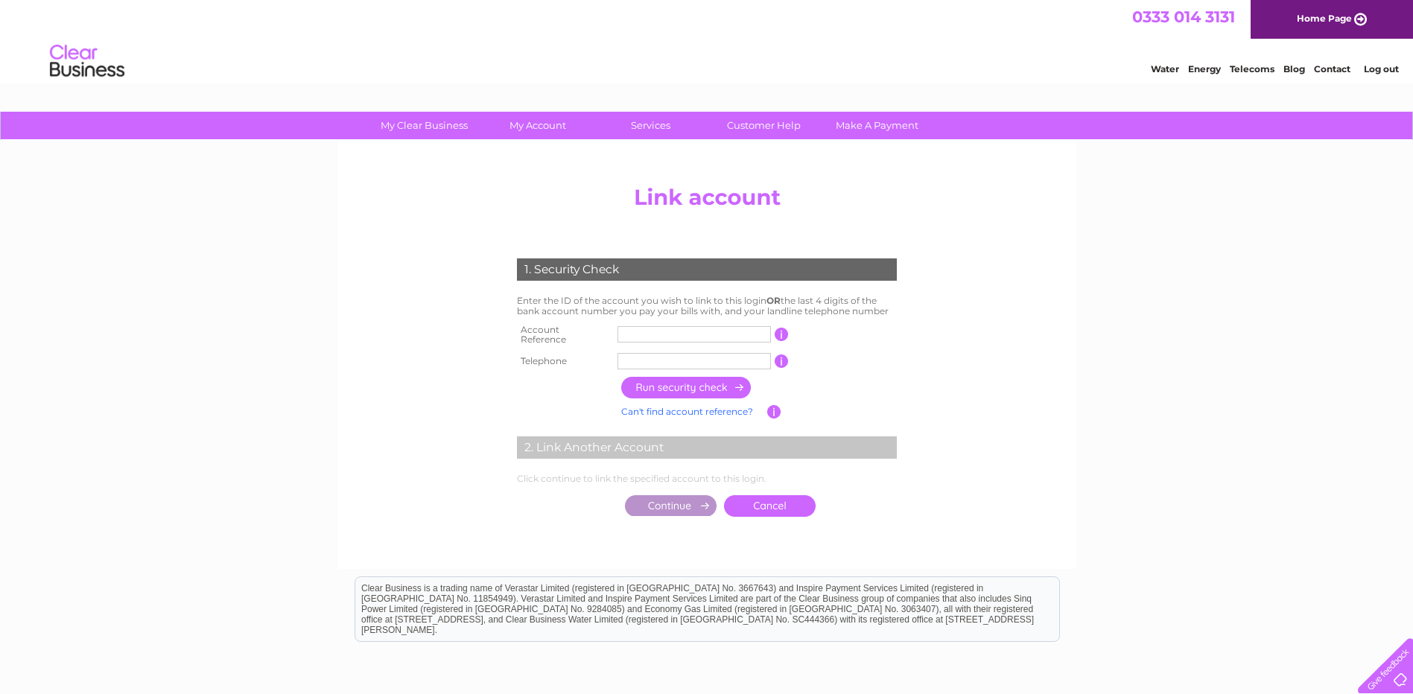
click at [747, 329] on input "text" at bounding box center [694, 334] width 153 height 16
type input "30308093"
type input "07912887778"
click at [675, 381] on input "button" at bounding box center [686, 388] width 131 height 22
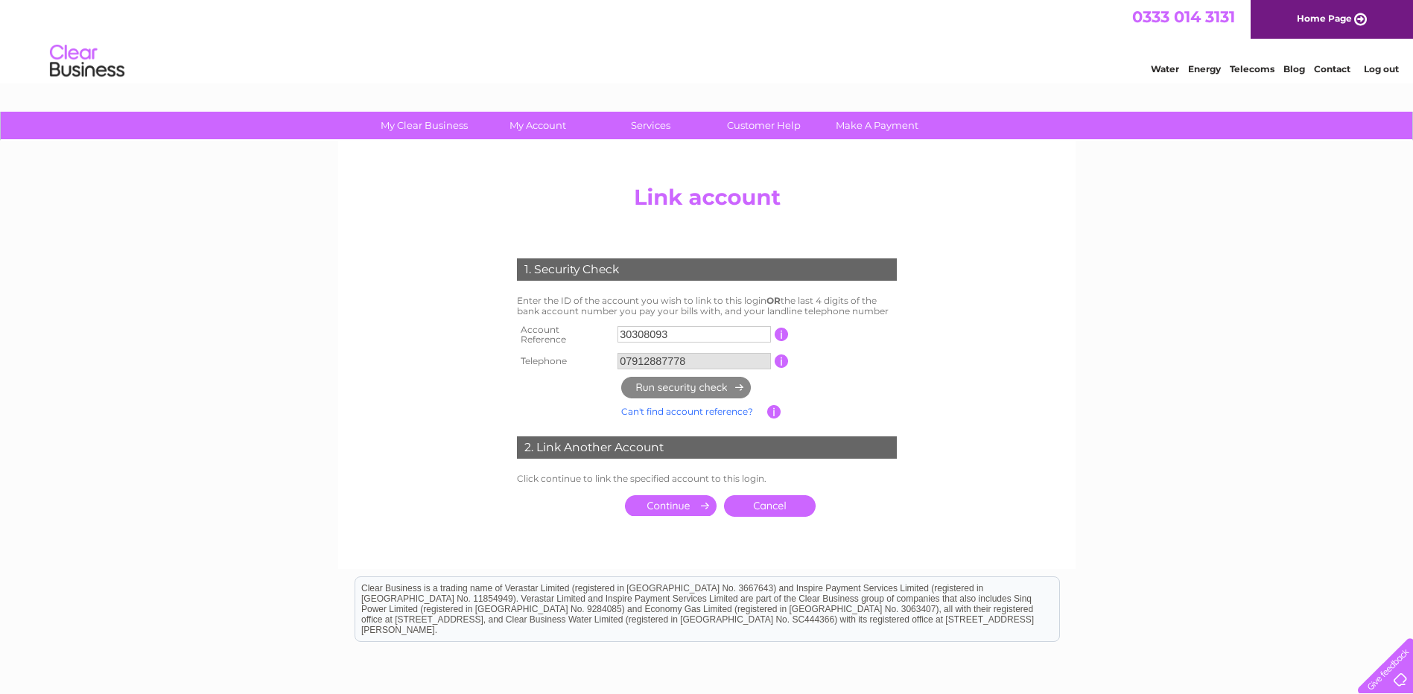
click at [665, 499] on input "submit" at bounding box center [671, 505] width 92 height 21
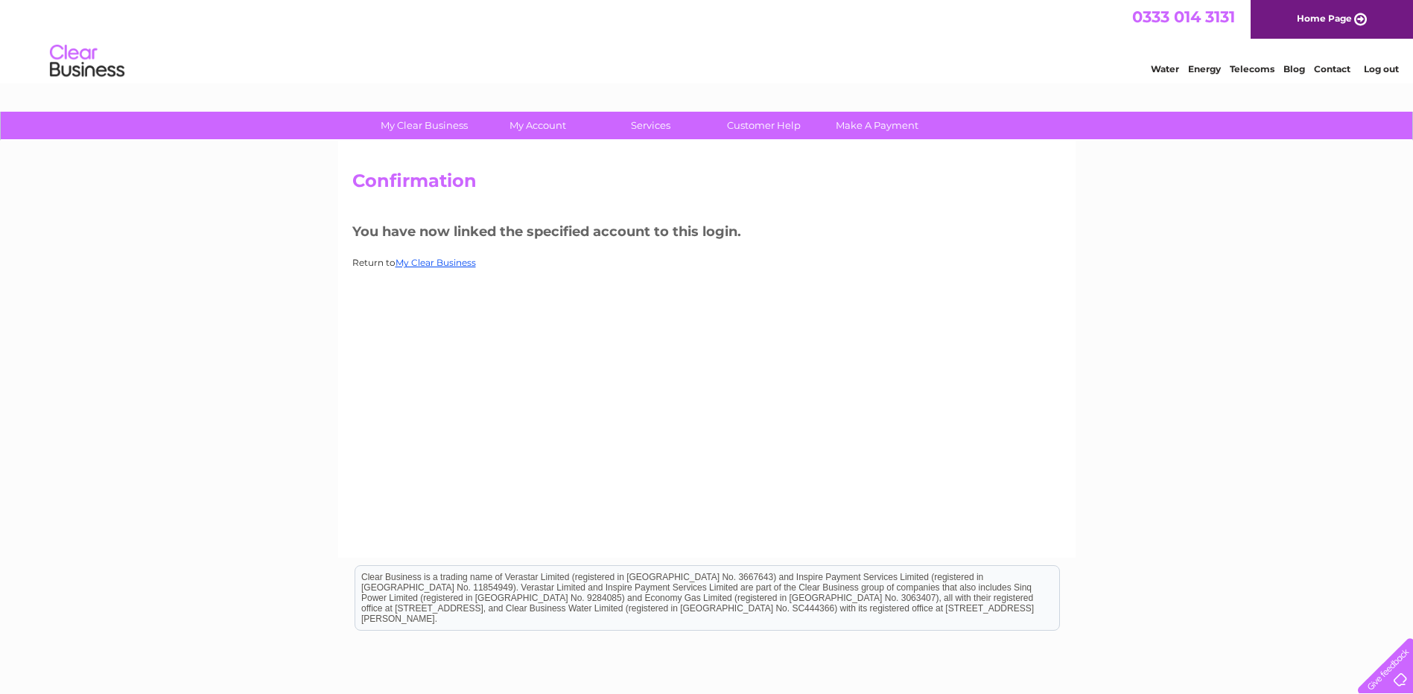
click at [1255, 69] on link "Telecoms" at bounding box center [1252, 68] width 45 height 11
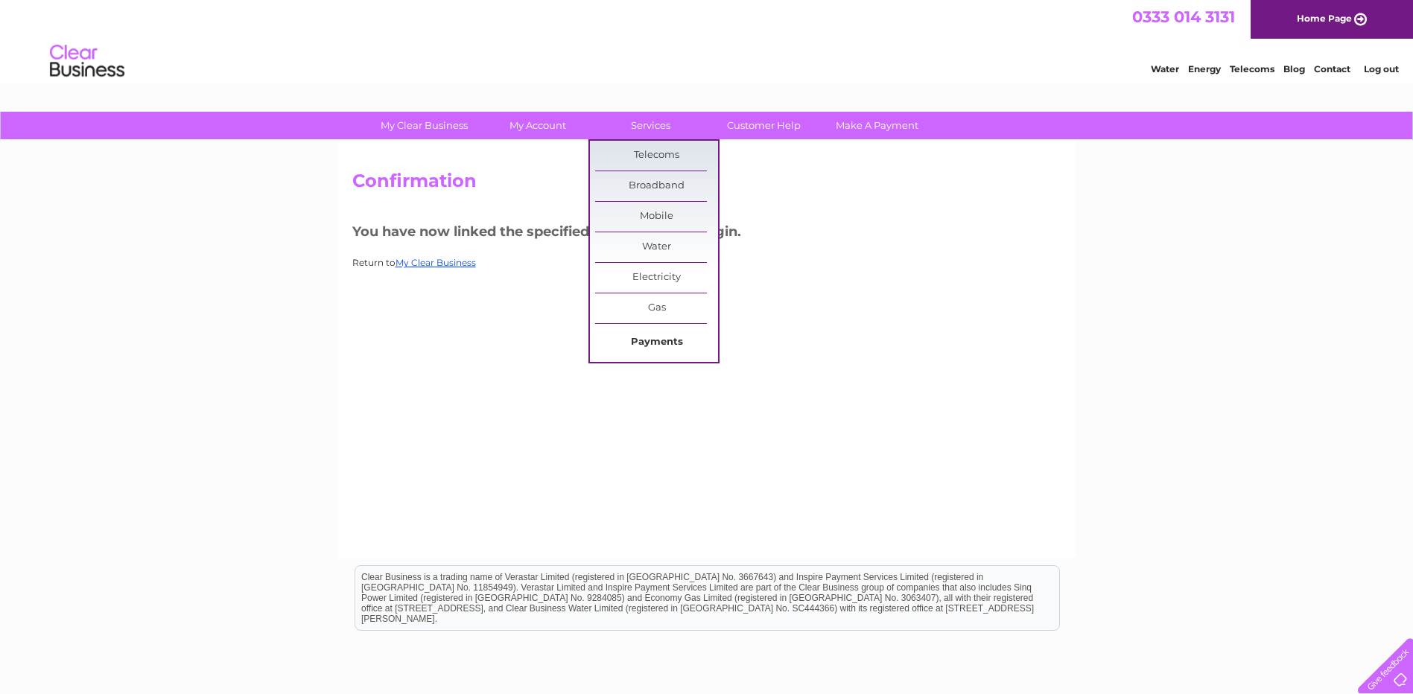
click at [657, 346] on link "Payments" at bounding box center [656, 343] width 123 height 30
click at [662, 336] on link "Payments" at bounding box center [656, 343] width 123 height 30
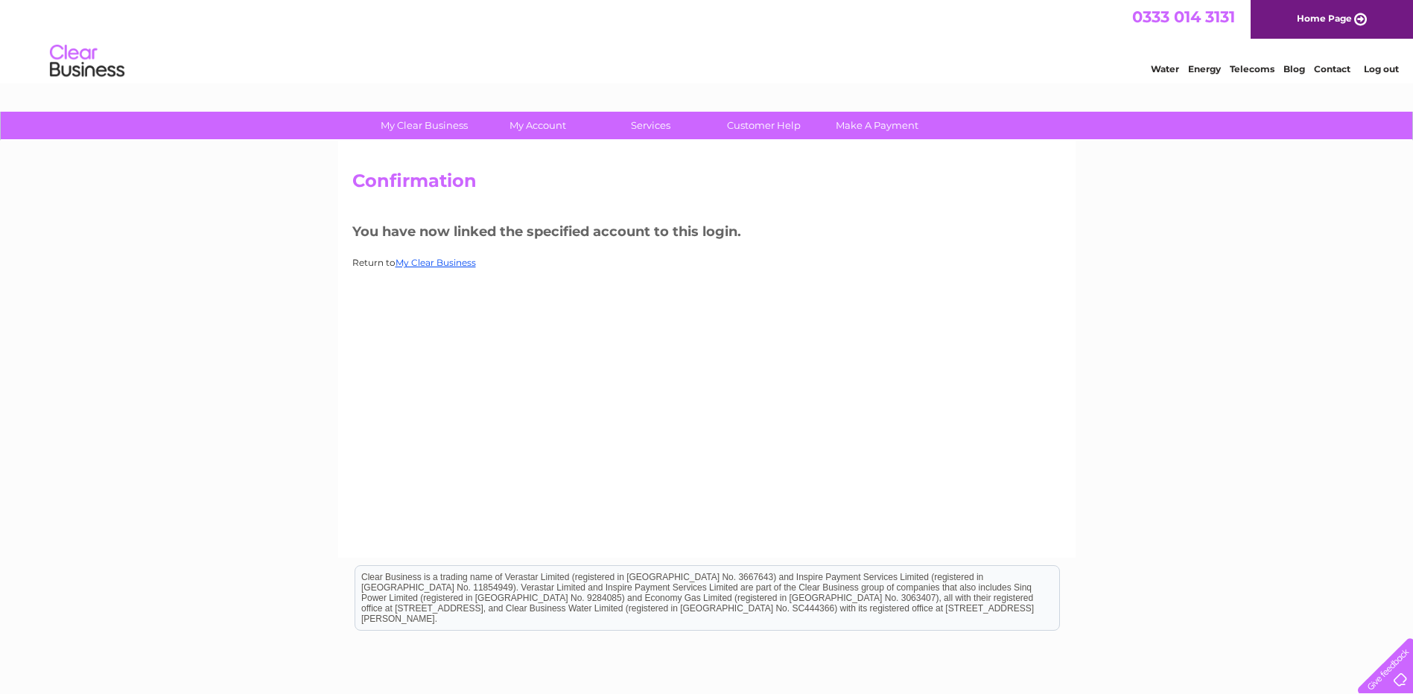
click at [1378, 74] on link "Log out" at bounding box center [1381, 68] width 35 height 11
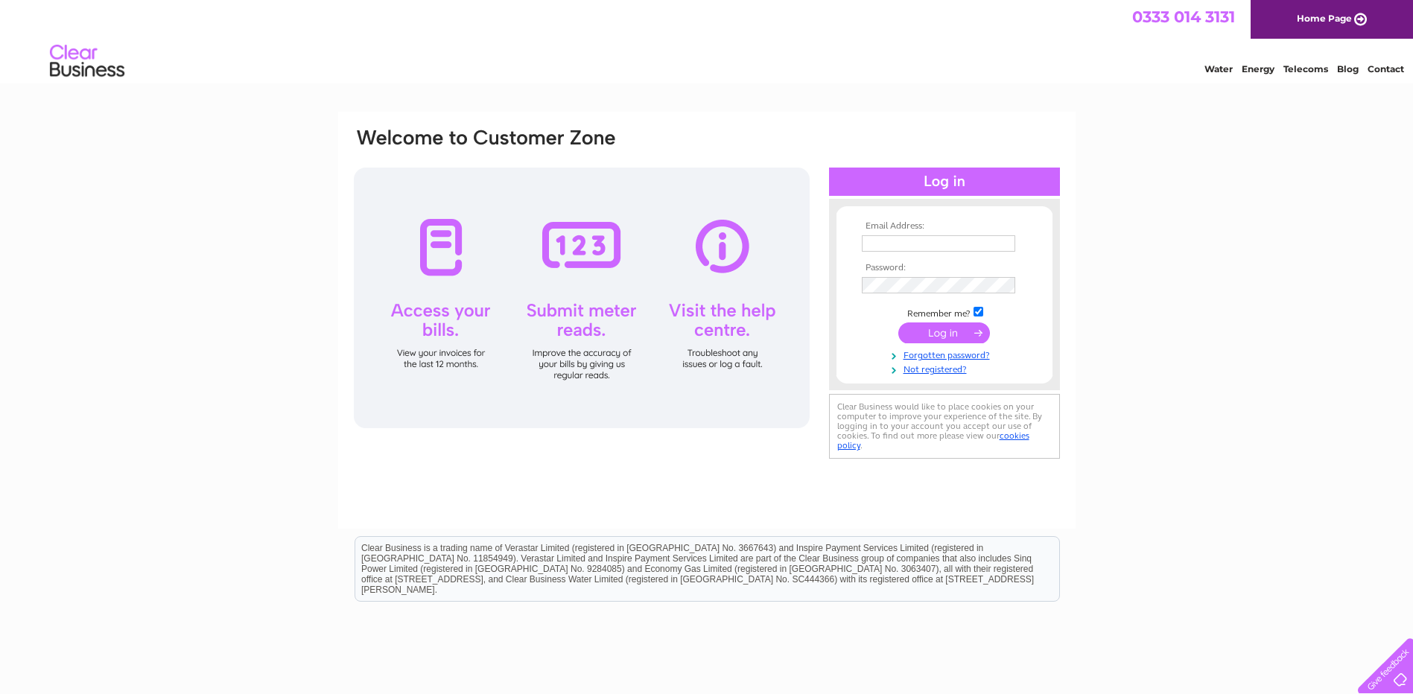
type input "[EMAIL_ADDRESS][DOMAIN_NAME]"
click at [939, 331] on input "submit" at bounding box center [945, 333] width 92 height 21
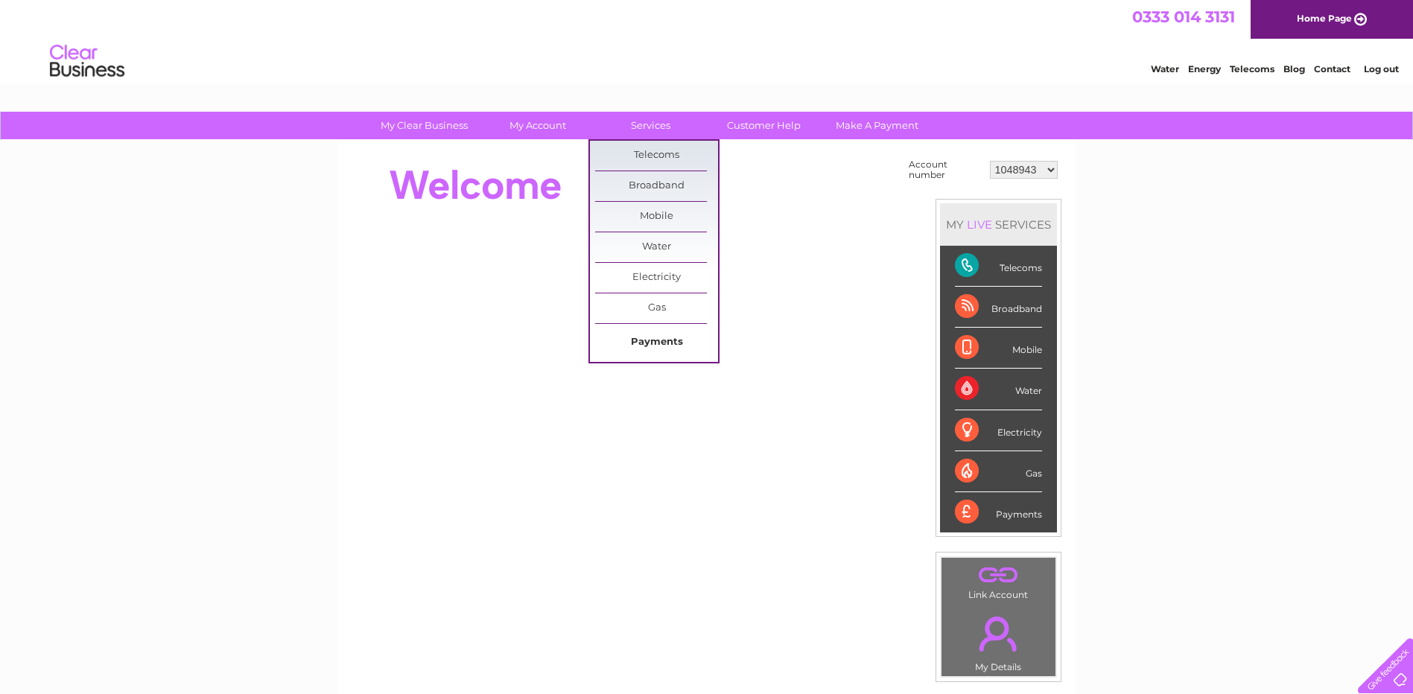
click at [656, 348] on link "Payments" at bounding box center [656, 343] width 123 height 30
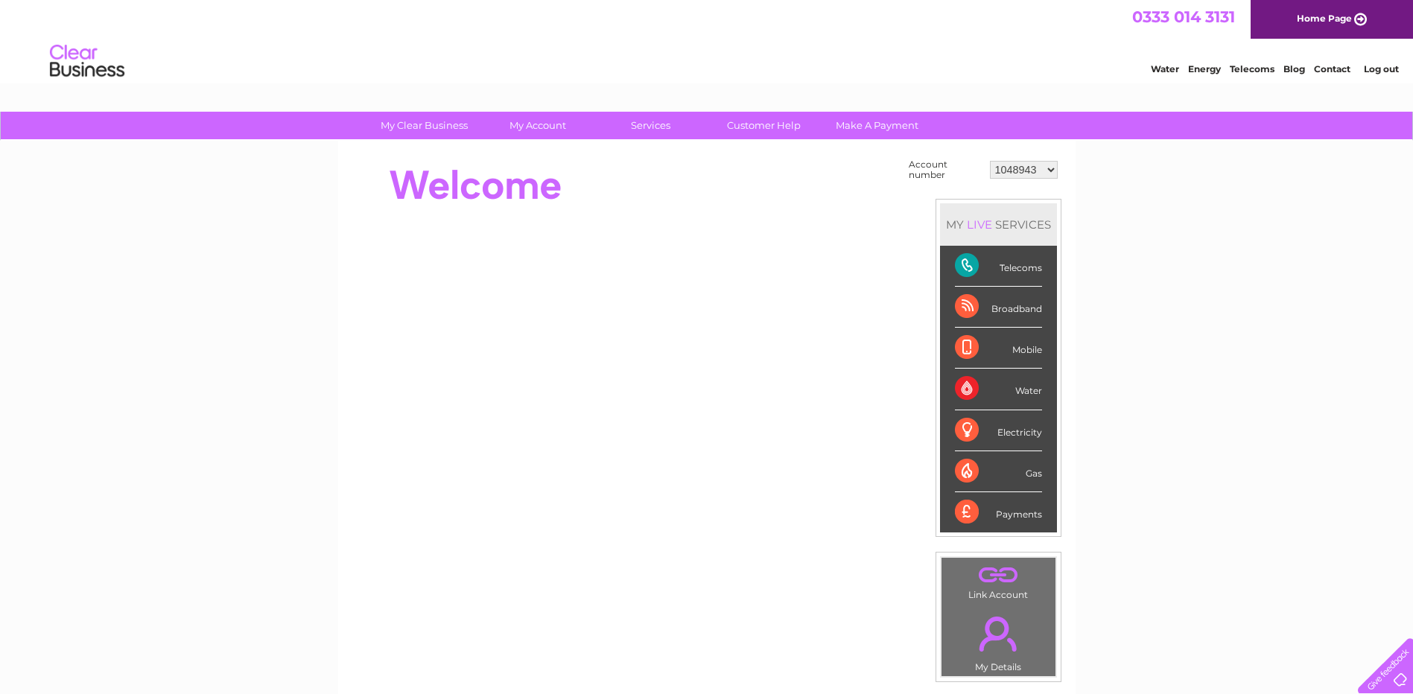
click at [1374, 69] on link "Log out" at bounding box center [1381, 68] width 35 height 11
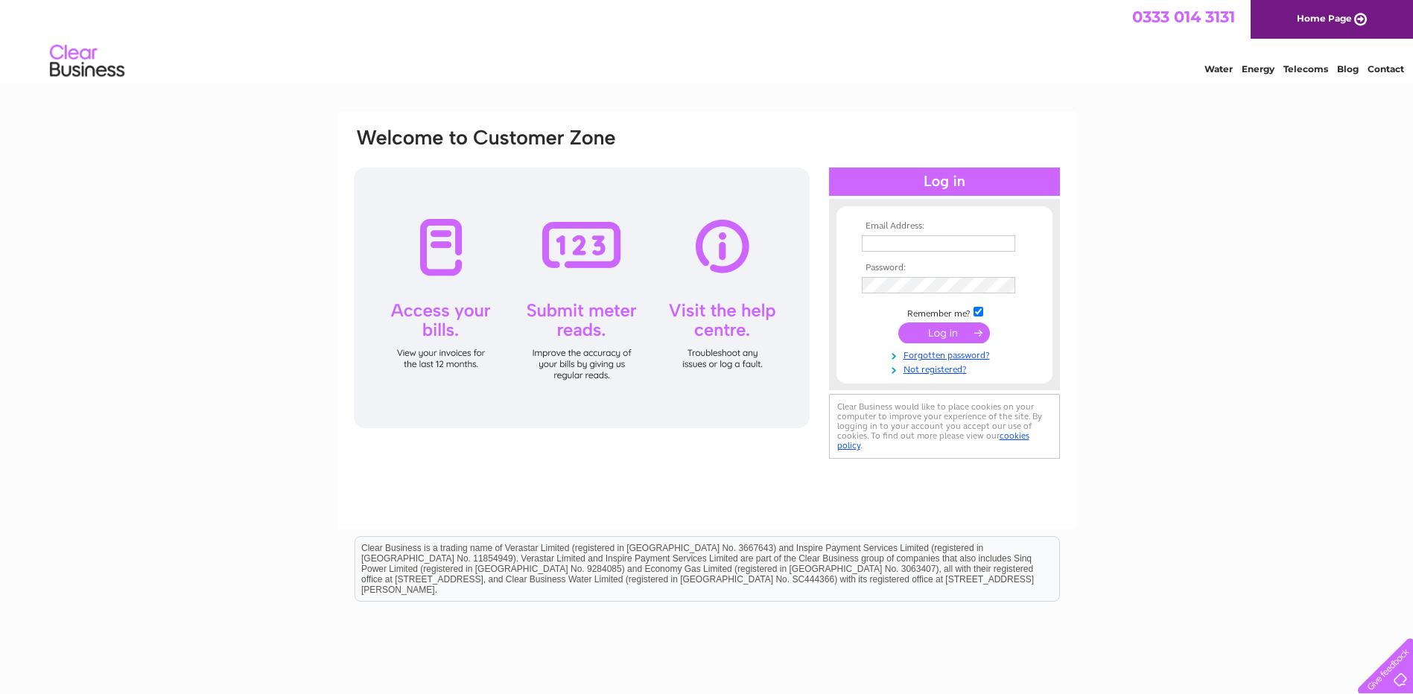
type input "sales@dressingroomsofcheshire.co.uk"
click at [937, 336] on input "submit" at bounding box center [945, 333] width 92 height 21
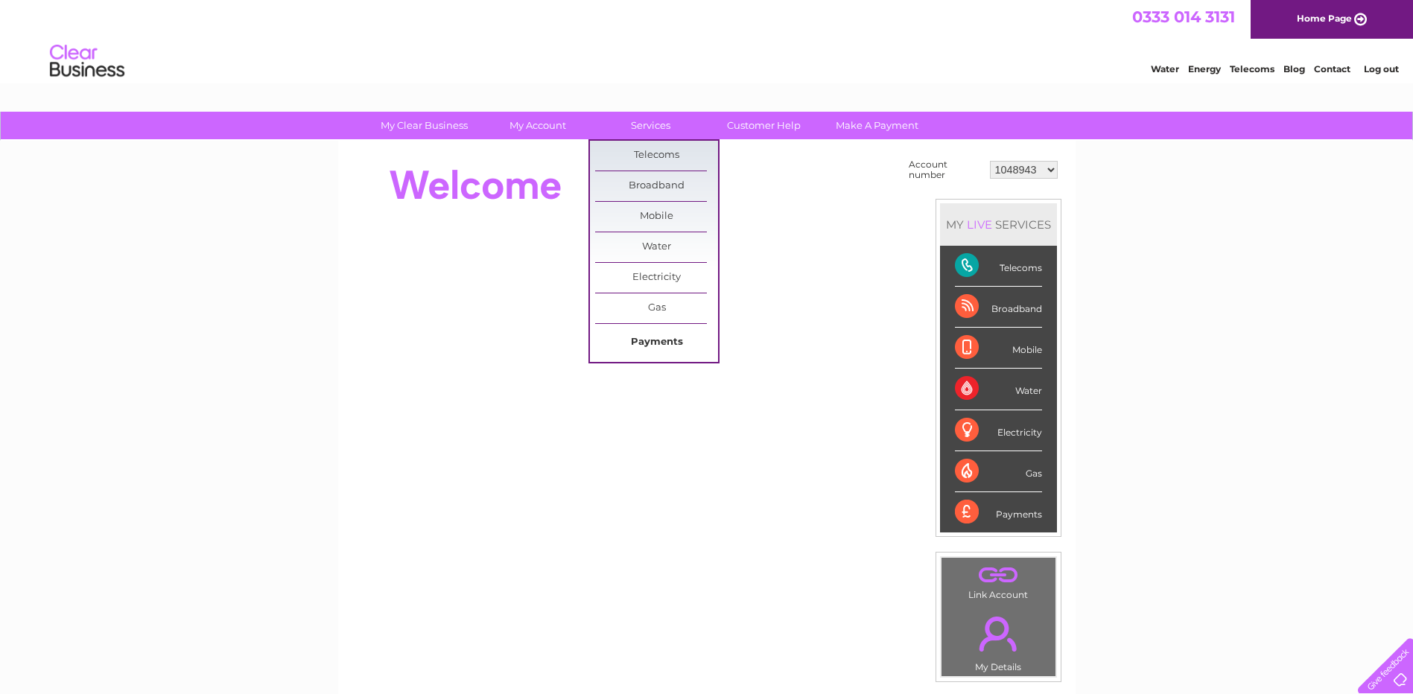
click at [656, 338] on link "Payments" at bounding box center [656, 343] width 123 height 30
click at [659, 308] on link "Gas" at bounding box center [656, 309] width 123 height 30
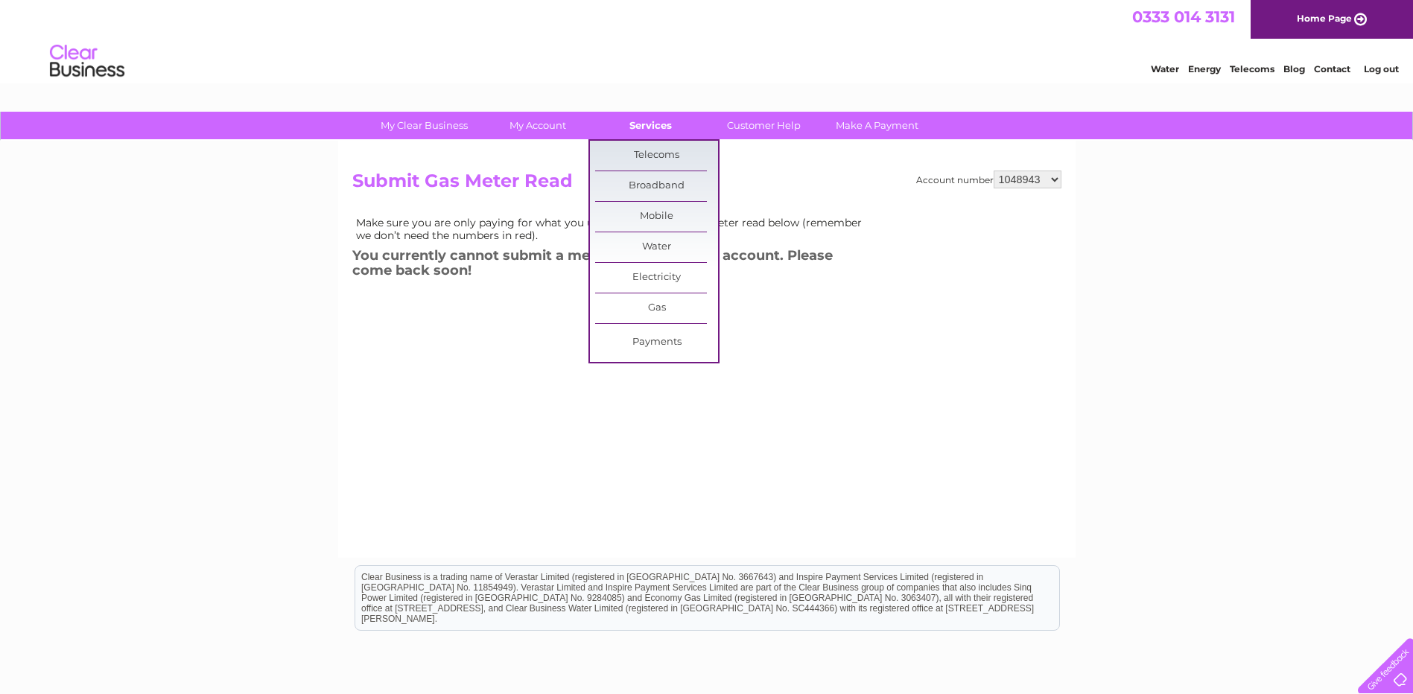
click at [647, 128] on link "Services" at bounding box center [650, 126] width 123 height 28
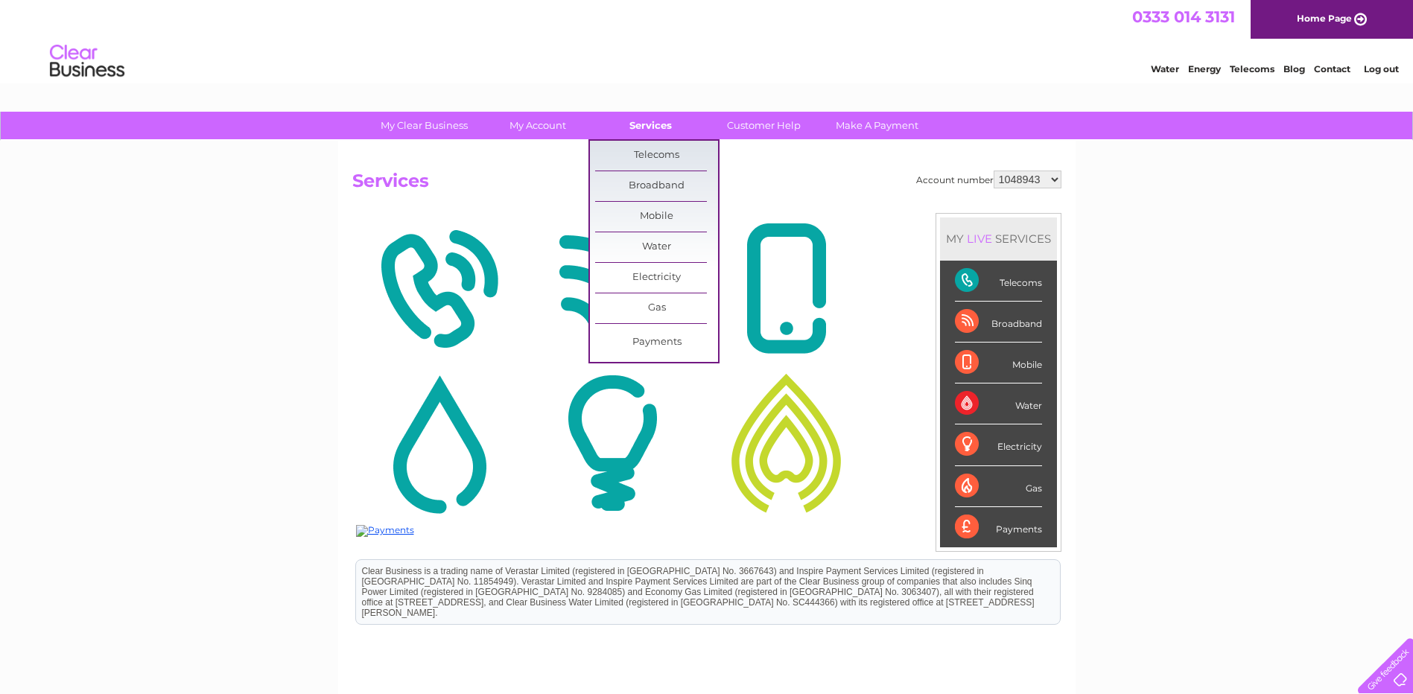
click at [646, 123] on link "Services" at bounding box center [650, 126] width 123 height 28
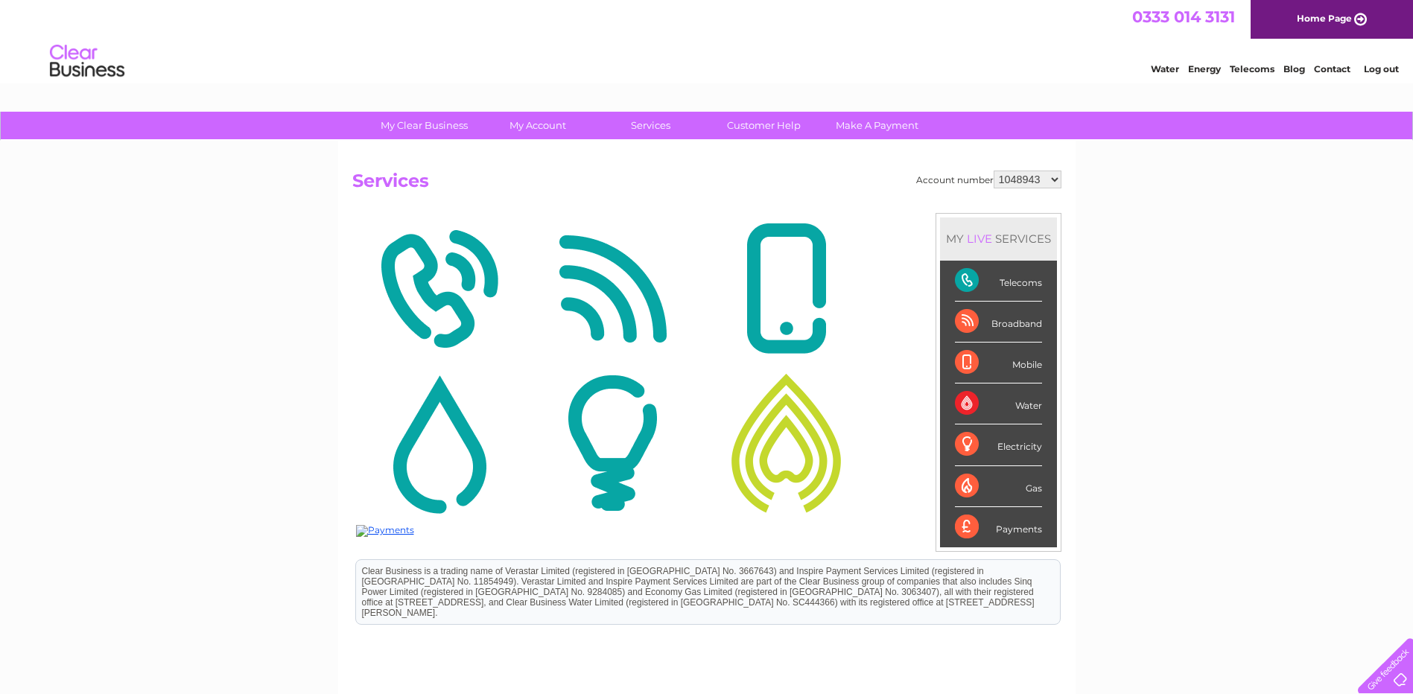
click at [967, 525] on div "Payments" at bounding box center [998, 527] width 87 height 40
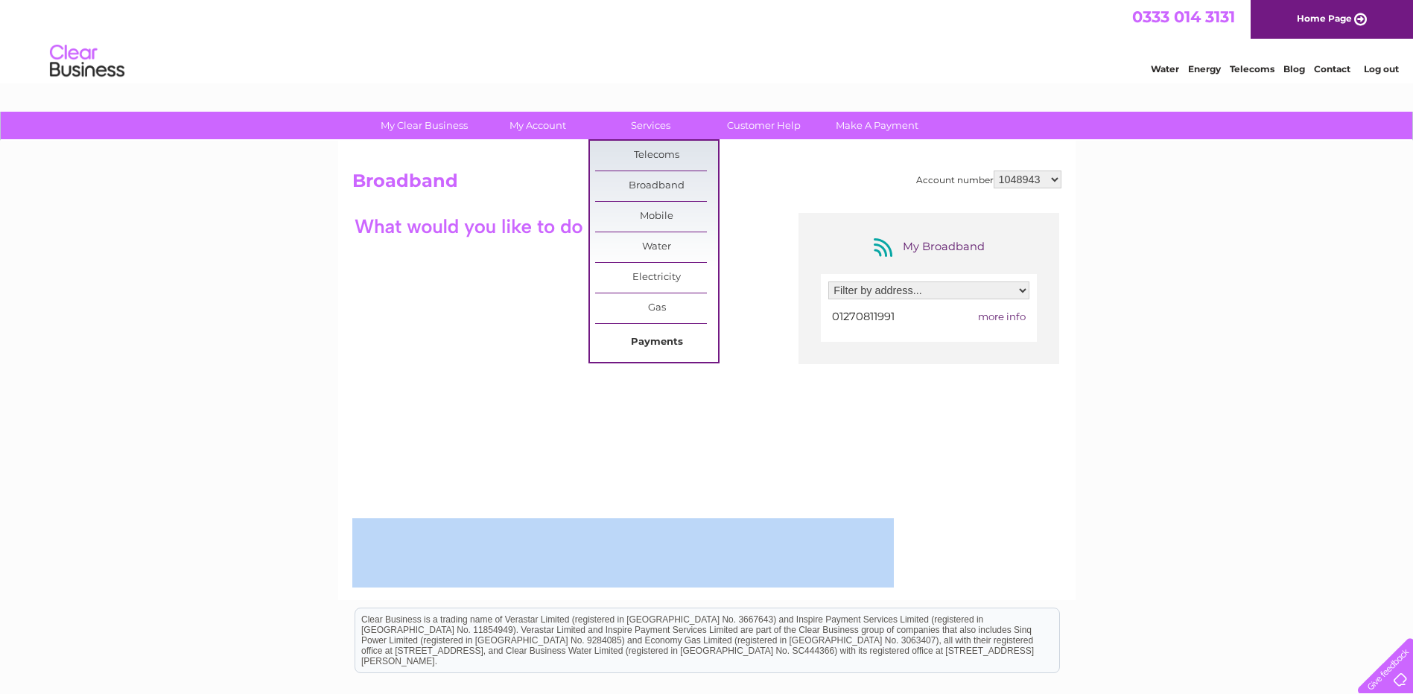
click at [665, 344] on link "Payments" at bounding box center [656, 343] width 123 height 30
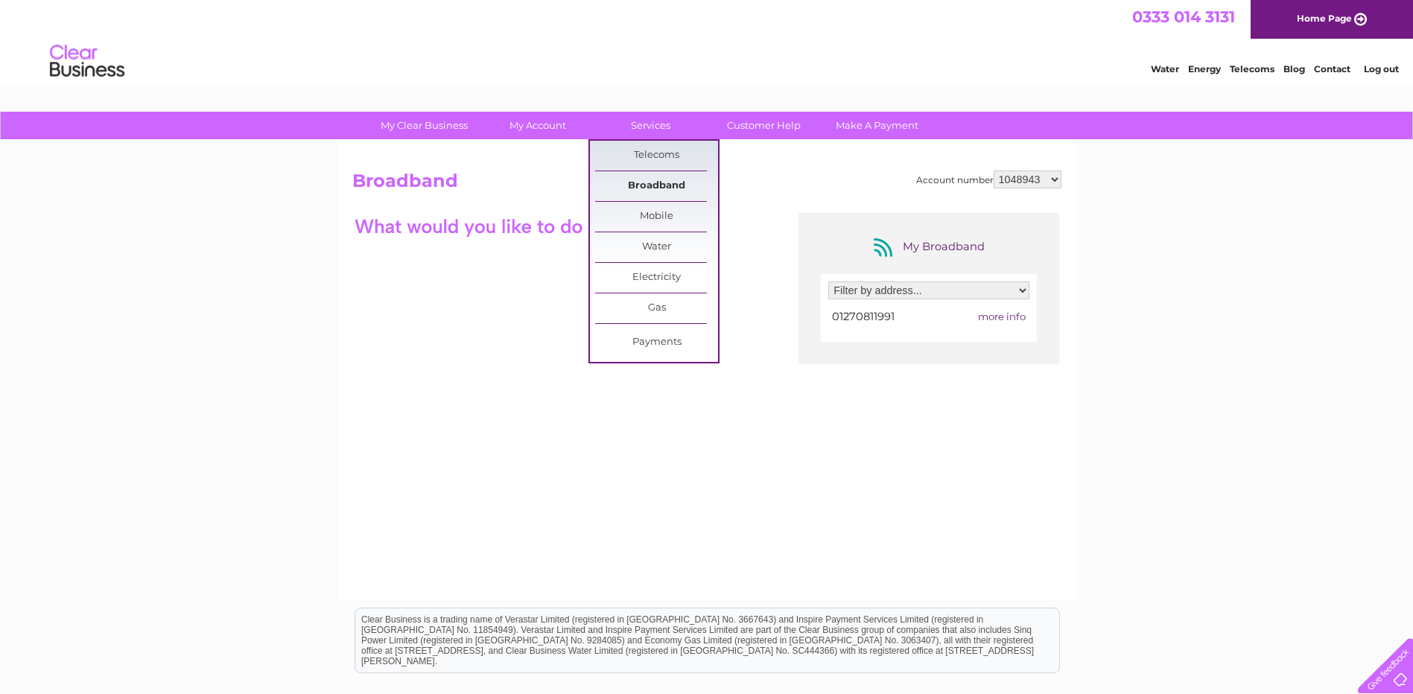
click at [668, 182] on link "Broadband" at bounding box center [656, 186] width 123 height 30
click at [653, 129] on link "Services" at bounding box center [650, 126] width 123 height 28
click at [650, 343] on link "Payments" at bounding box center [656, 343] width 123 height 30
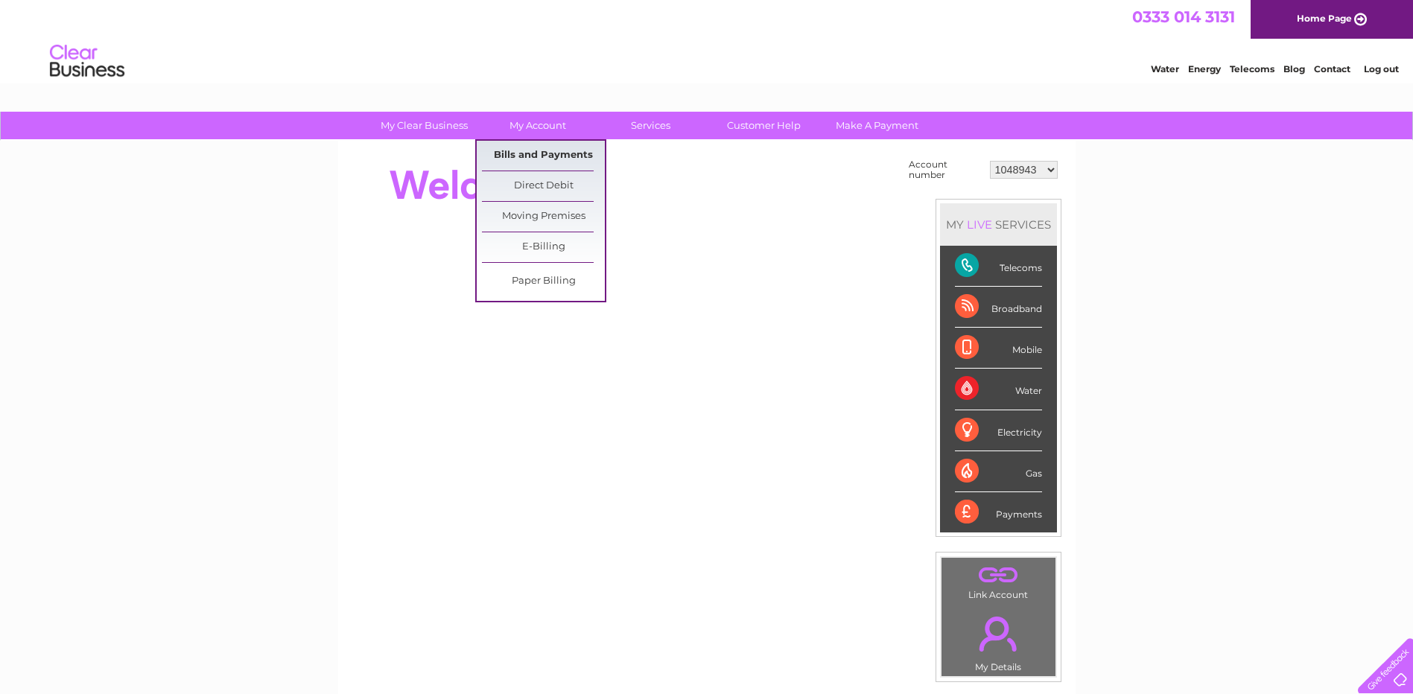
click at [533, 153] on link "Bills and Payments" at bounding box center [543, 156] width 123 height 30
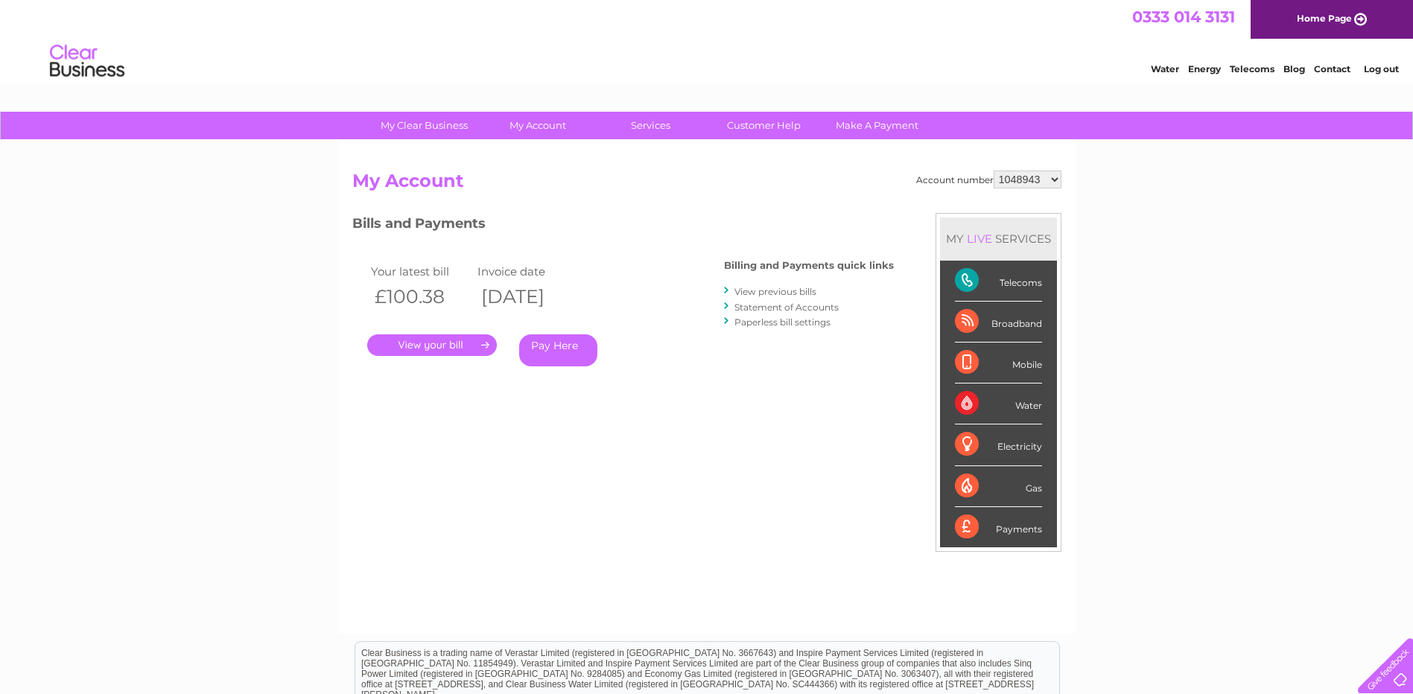
click at [1052, 179] on select "1048943 30308093" at bounding box center [1028, 180] width 68 height 18
select select "30308093"
click at [994, 171] on select "1048943 30308093" at bounding box center [1028, 180] width 68 height 18
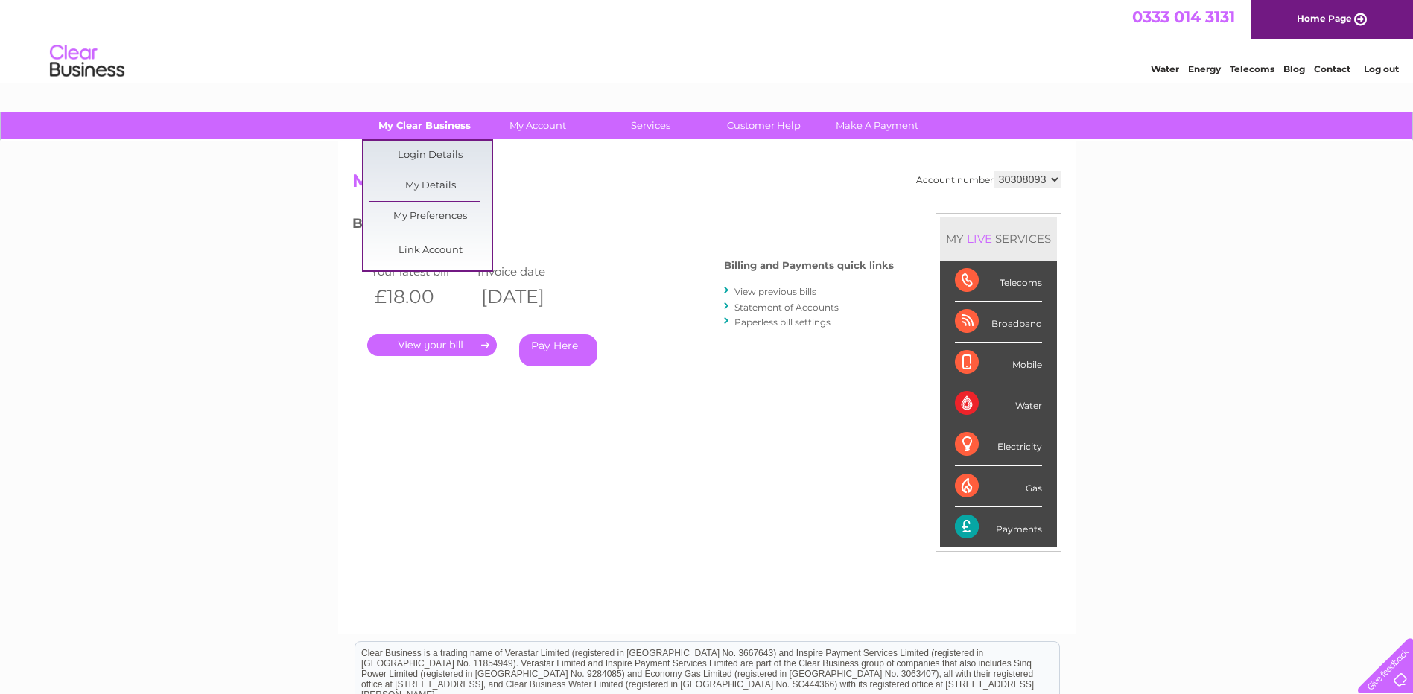
click at [408, 124] on link "My Clear Business" at bounding box center [424, 126] width 123 height 28
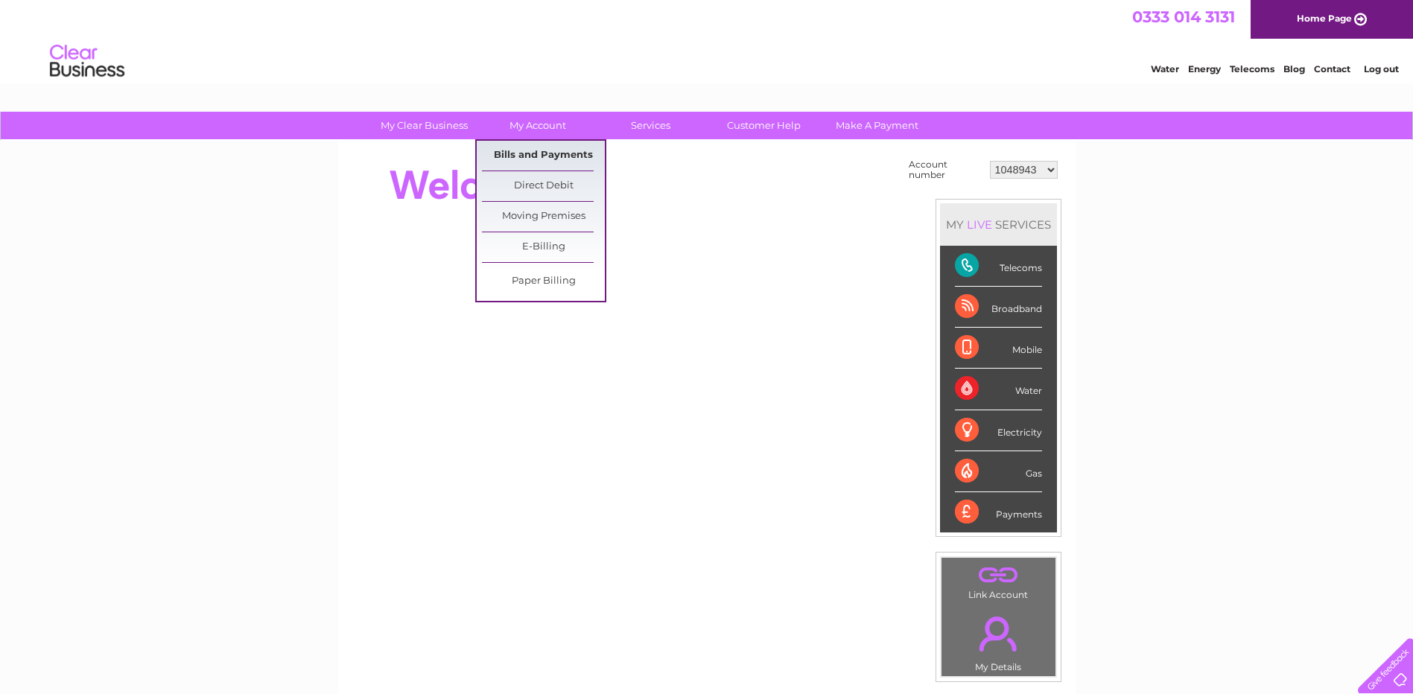
click at [545, 153] on link "Bills and Payments" at bounding box center [543, 156] width 123 height 30
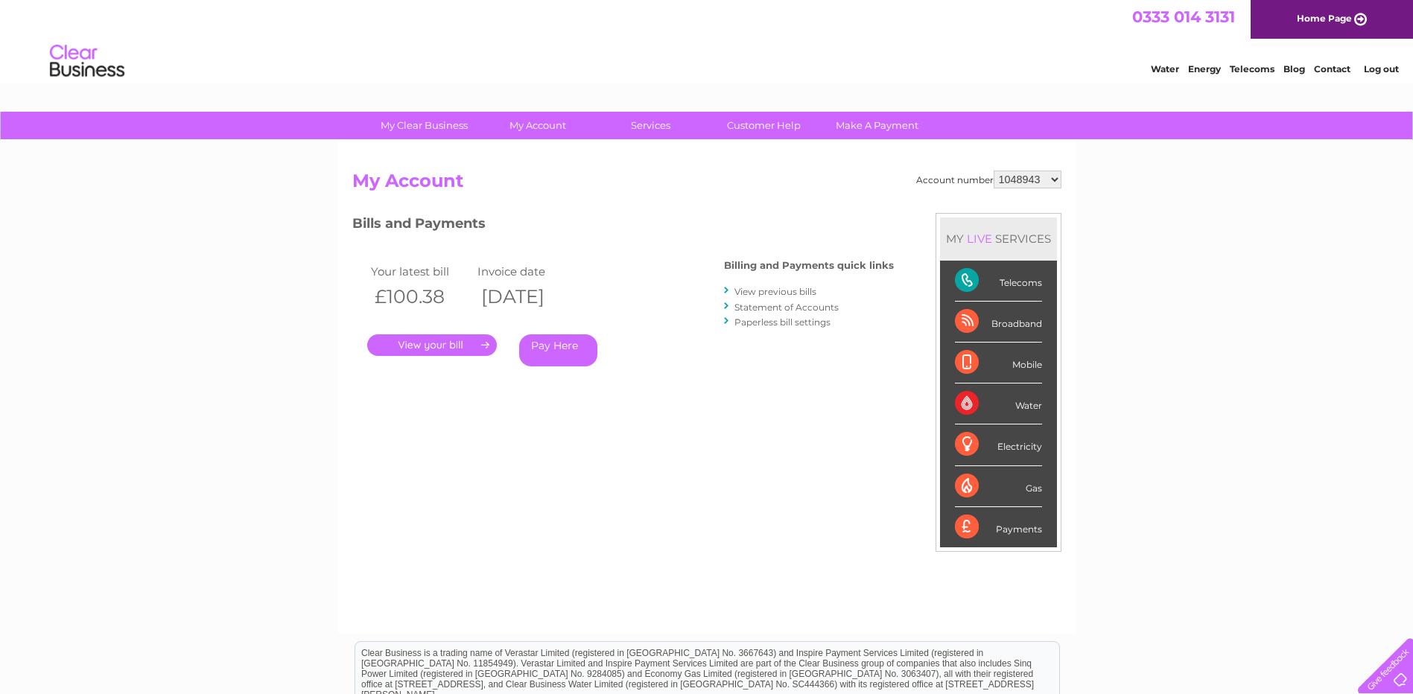
click at [1054, 179] on select "1048943 30308093" at bounding box center [1028, 180] width 68 height 18
select select "30308093"
click at [994, 171] on select "1048943 30308093" at bounding box center [1028, 180] width 68 height 18
click at [747, 291] on link "View previous bills" at bounding box center [776, 291] width 82 height 11
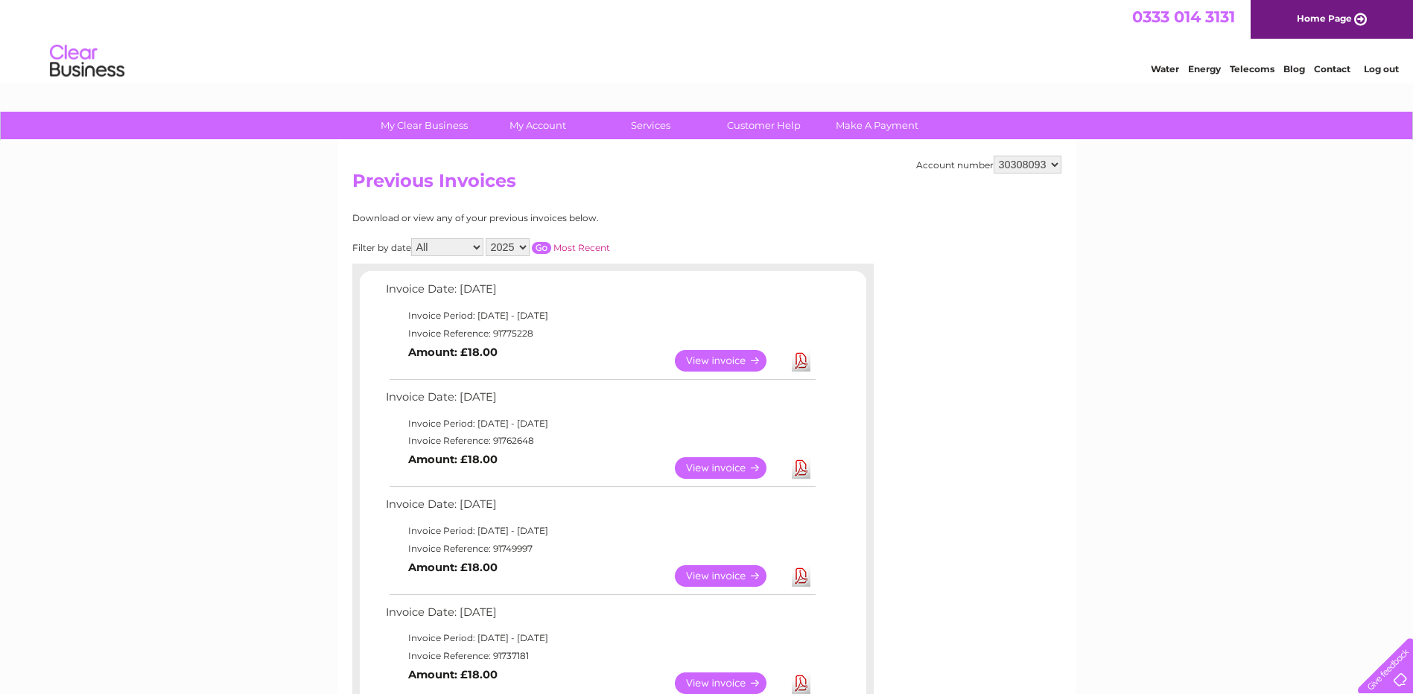
click at [719, 361] on link "View" at bounding box center [730, 361] width 110 height 22
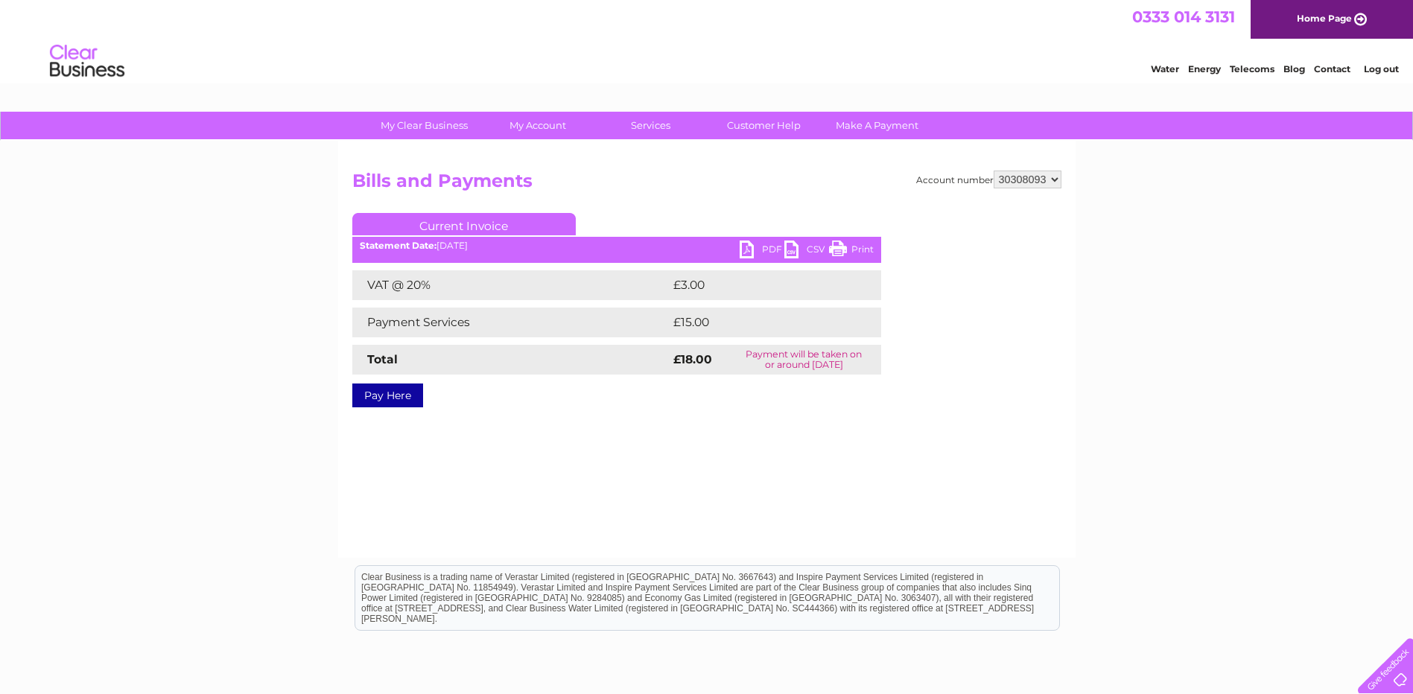
drag, startPoint x: 841, startPoint y: 247, endPoint x: 107, endPoint y: 53, distance: 759.7
click at [841, 247] on link "Print" at bounding box center [851, 252] width 45 height 22
click at [1381, 66] on link "Log out" at bounding box center [1381, 68] width 35 height 11
